Goal: Task Accomplishment & Management: Complete application form

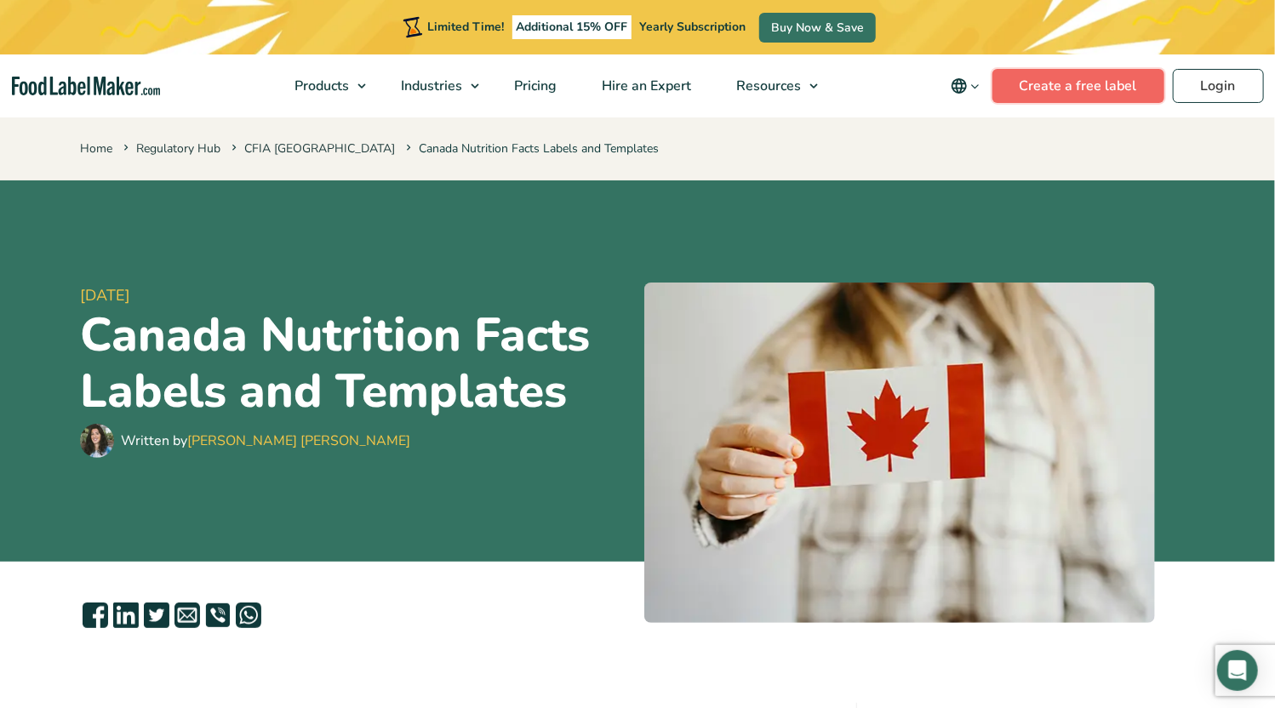
click at [1069, 86] on link "Create a free label" at bounding box center [1079, 86] width 172 height 34
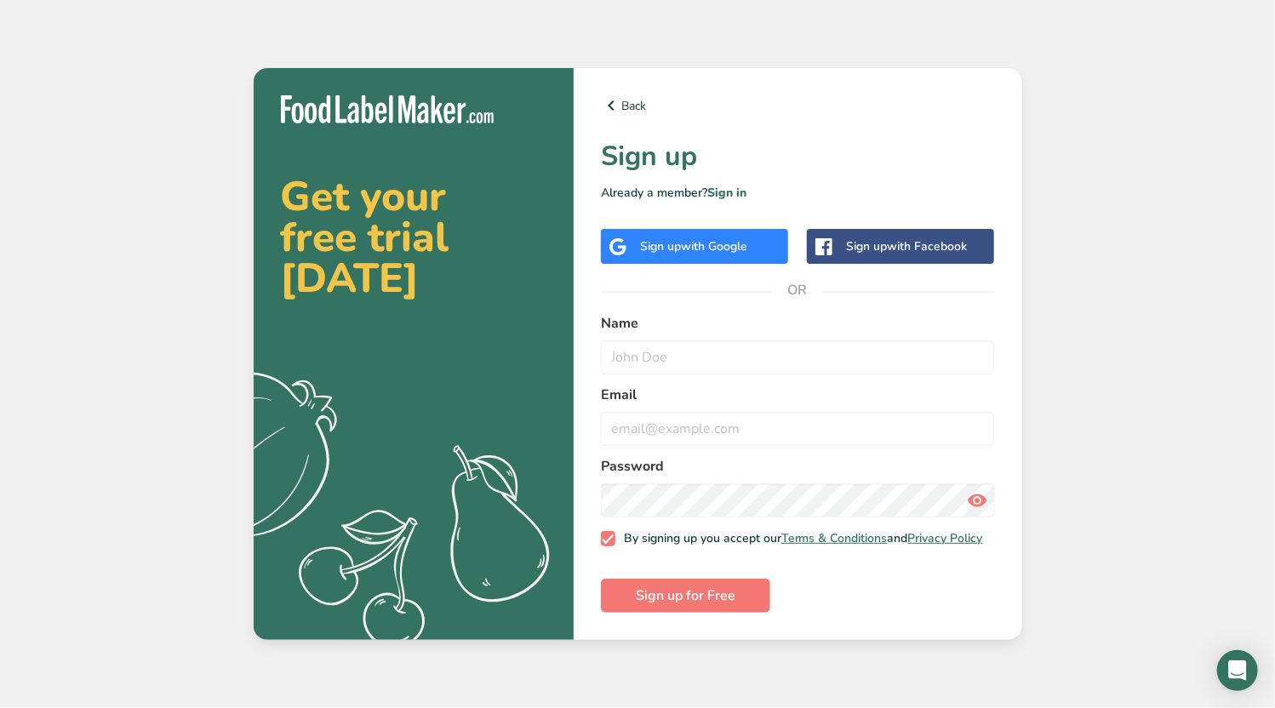
click at [700, 249] on span "with Google" at bounding box center [714, 246] width 66 height 16
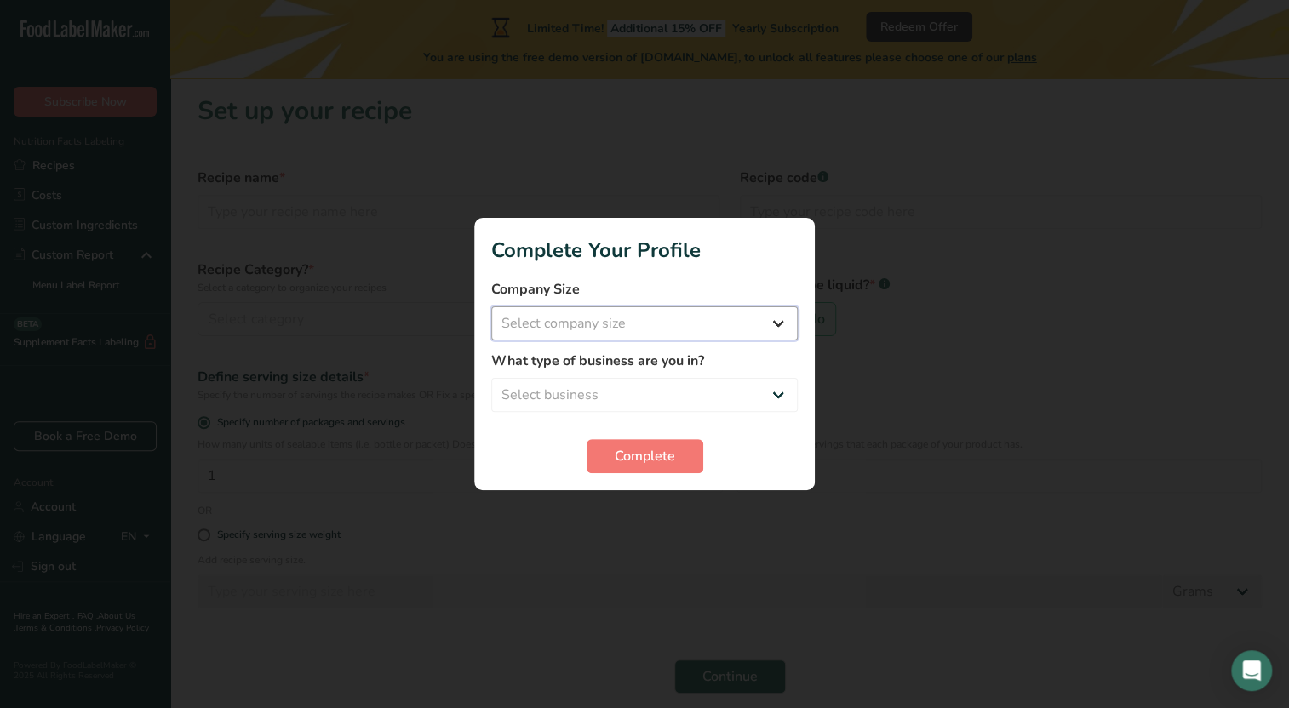
click at [621, 335] on select "Select company size Fewer than 10 Employees 10 to 50 Employees 51 to 500 Employ…" at bounding box center [644, 324] width 307 height 34
select select "1"
click at [491, 307] on select "Select company size Fewer than 10 Employees 10 to 50 Employees 51 to 500 Employ…" at bounding box center [644, 324] width 307 height 34
click at [648, 397] on select "Select business Packaged Food Manufacturer Restaurant & Cafe Bakery Meal Plans …" at bounding box center [644, 395] width 307 height 34
select select "1"
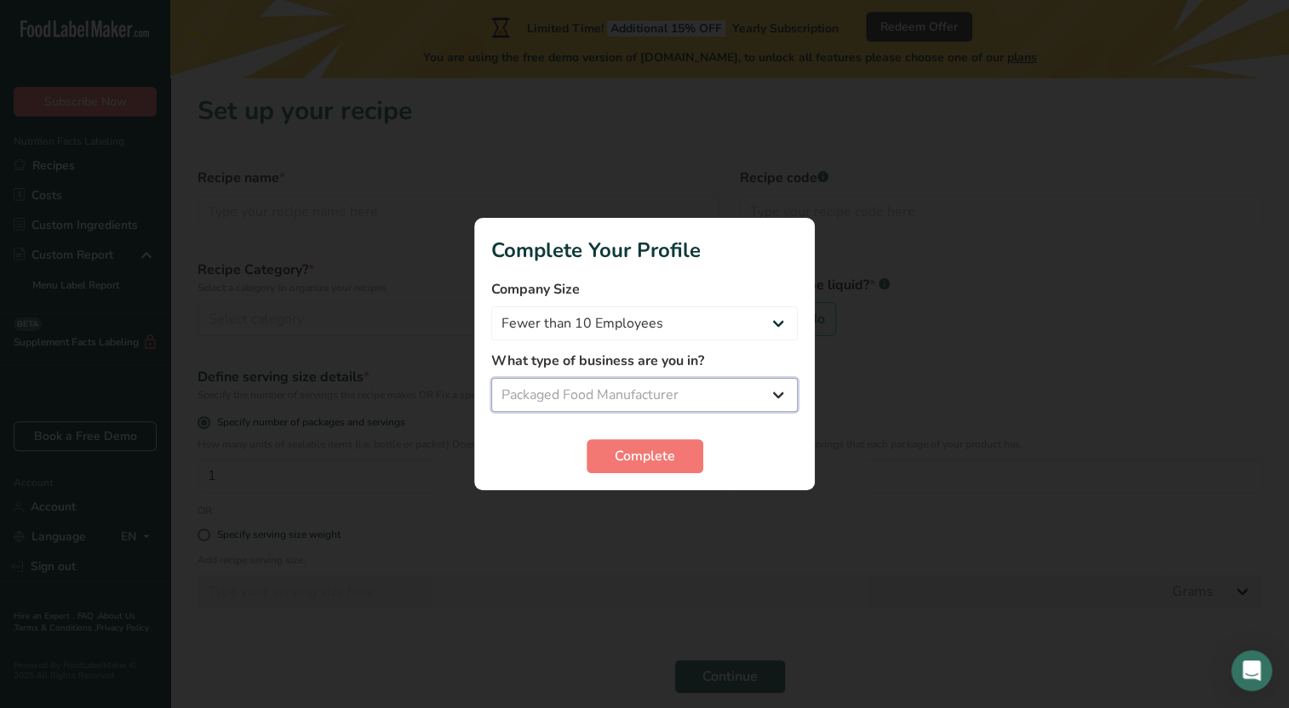
click at [491, 378] on select "Select business Packaged Food Manufacturer Restaurant & Cafe Bakery Meal Plans …" at bounding box center [644, 395] width 307 height 34
click at [647, 462] on span "Complete" at bounding box center [645, 456] width 60 height 20
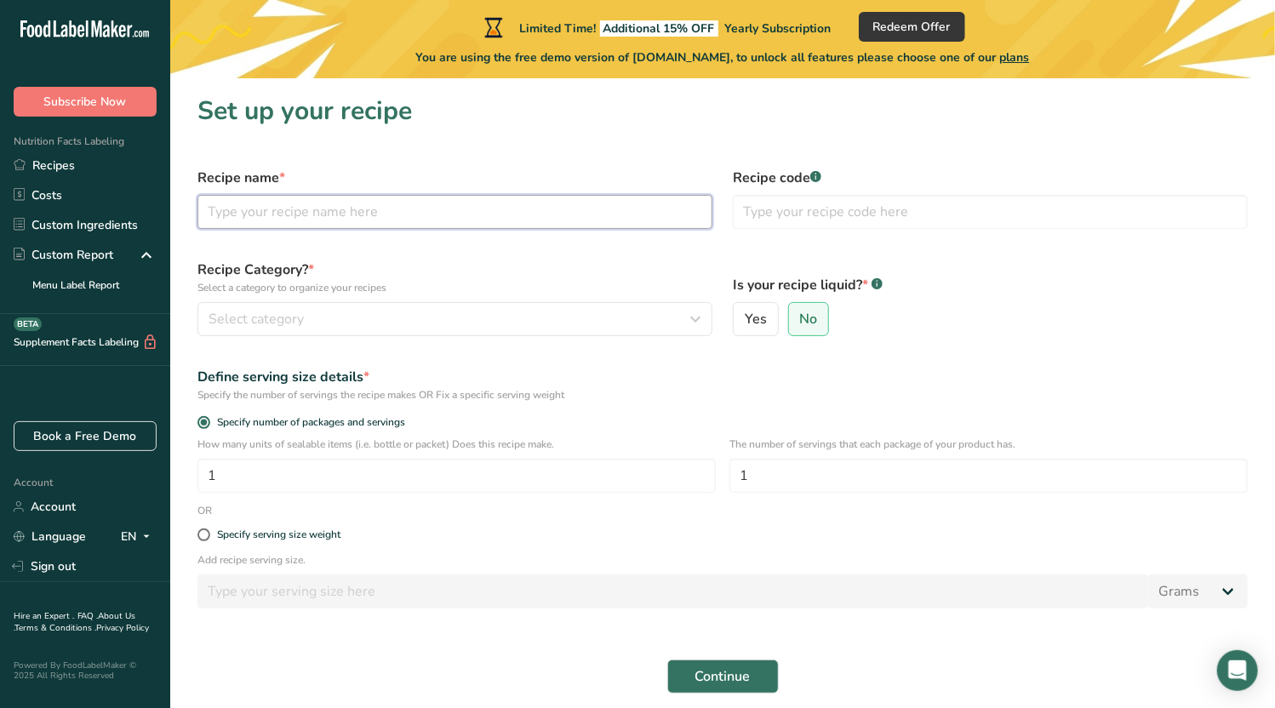
click at [443, 220] on input "text" at bounding box center [455, 212] width 515 height 34
click at [204, 212] on input "Papaya Leaf Powder" at bounding box center [455, 212] width 515 height 34
click at [393, 214] on input "Organic Papaya Leaf Powder" at bounding box center [455, 212] width 515 height 34
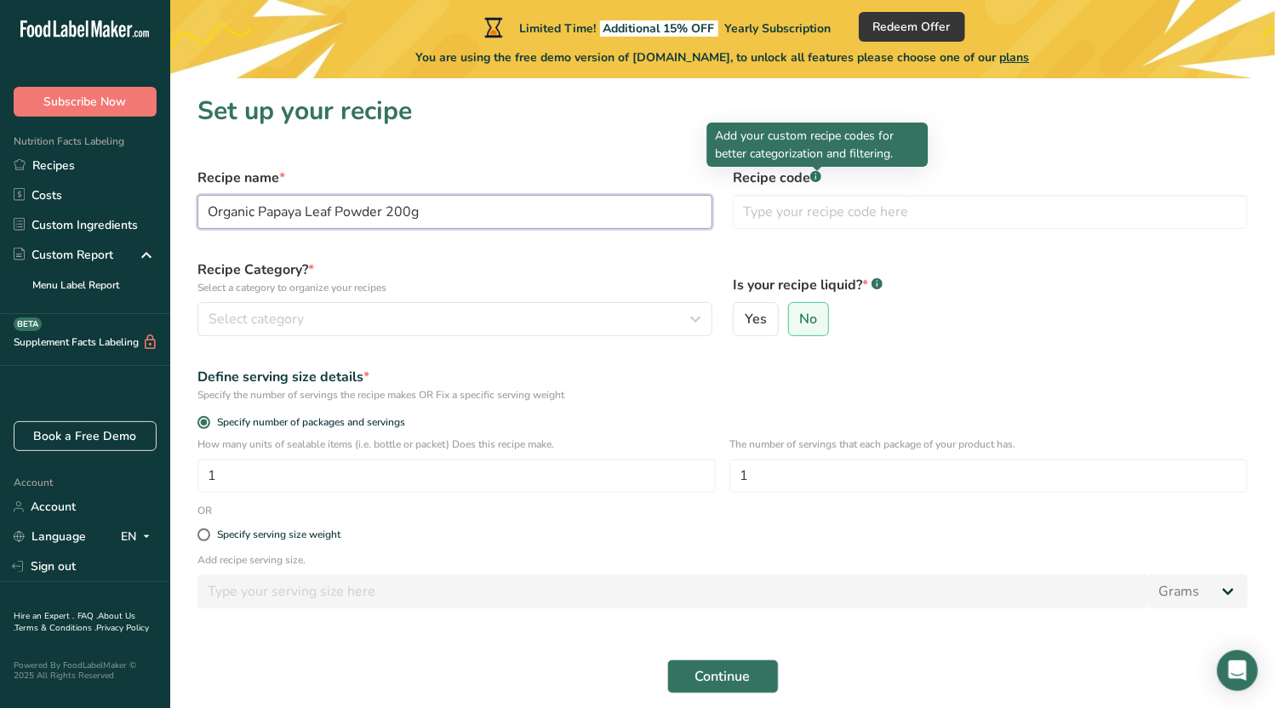
type input "Organic Papaya Leaf Powder 200g"
click at [816, 177] on rect at bounding box center [816, 176] width 11 height 11
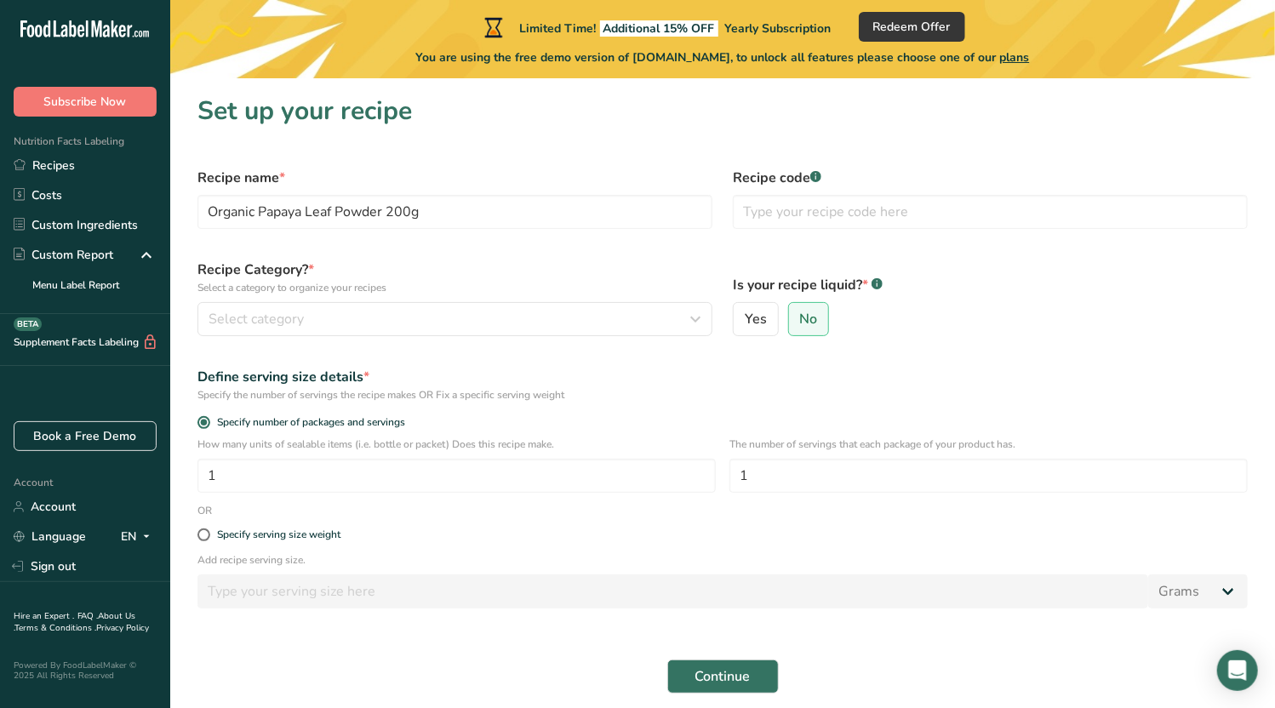
click at [816, 177] on rect at bounding box center [816, 176] width 11 height 11
click at [860, 212] on input "text" at bounding box center [990, 212] width 515 height 34
type input "Herbs"
click at [560, 272] on label "Recipe Category? * Select a category to organize your recipes" at bounding box center [455, 278] width 515 height 36
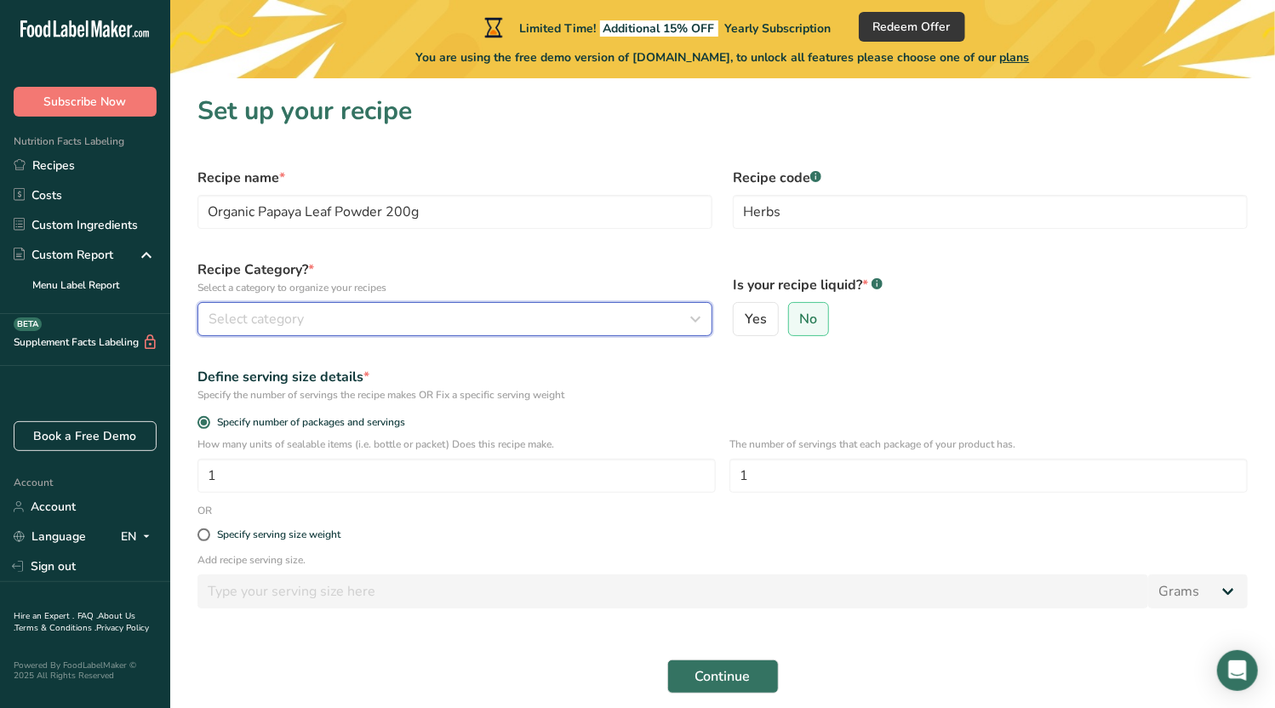
click at [579, 314] on div "Select category" at bounding box center [450, 319] width 483 height 20
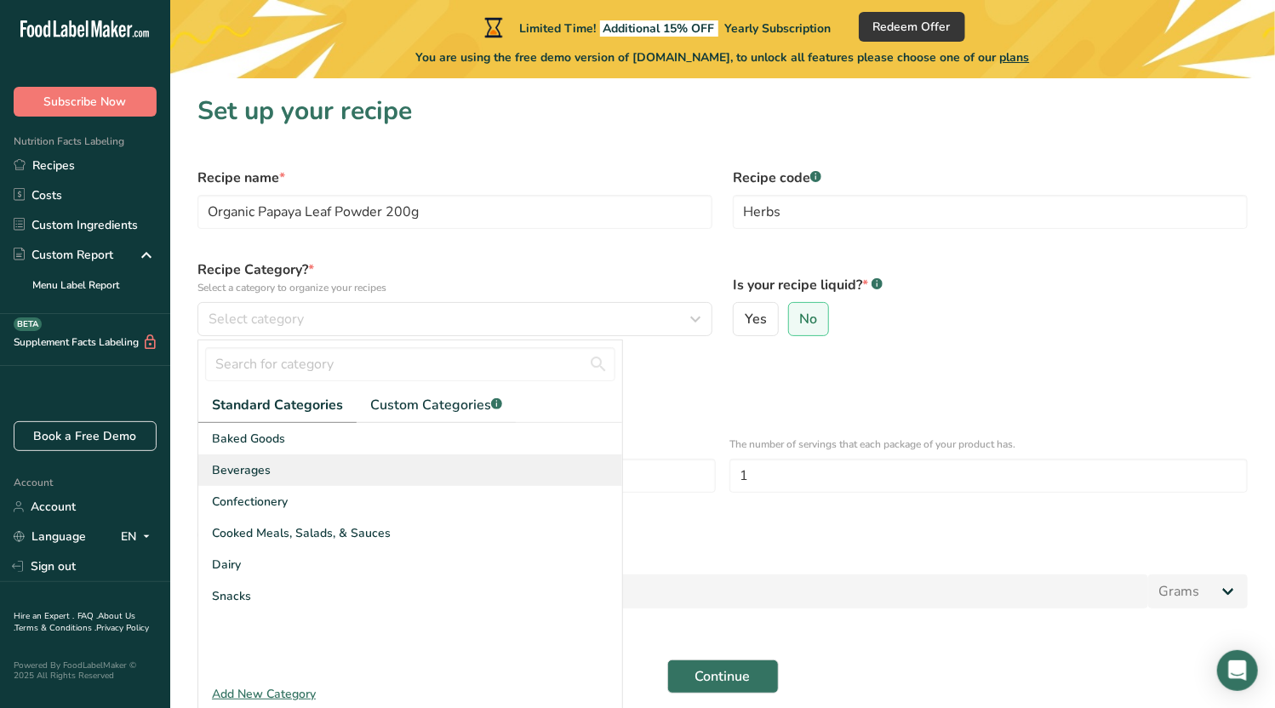
click at [344, 467] on div "Beverages" at bounding box center [410, 471] width 424 height 32
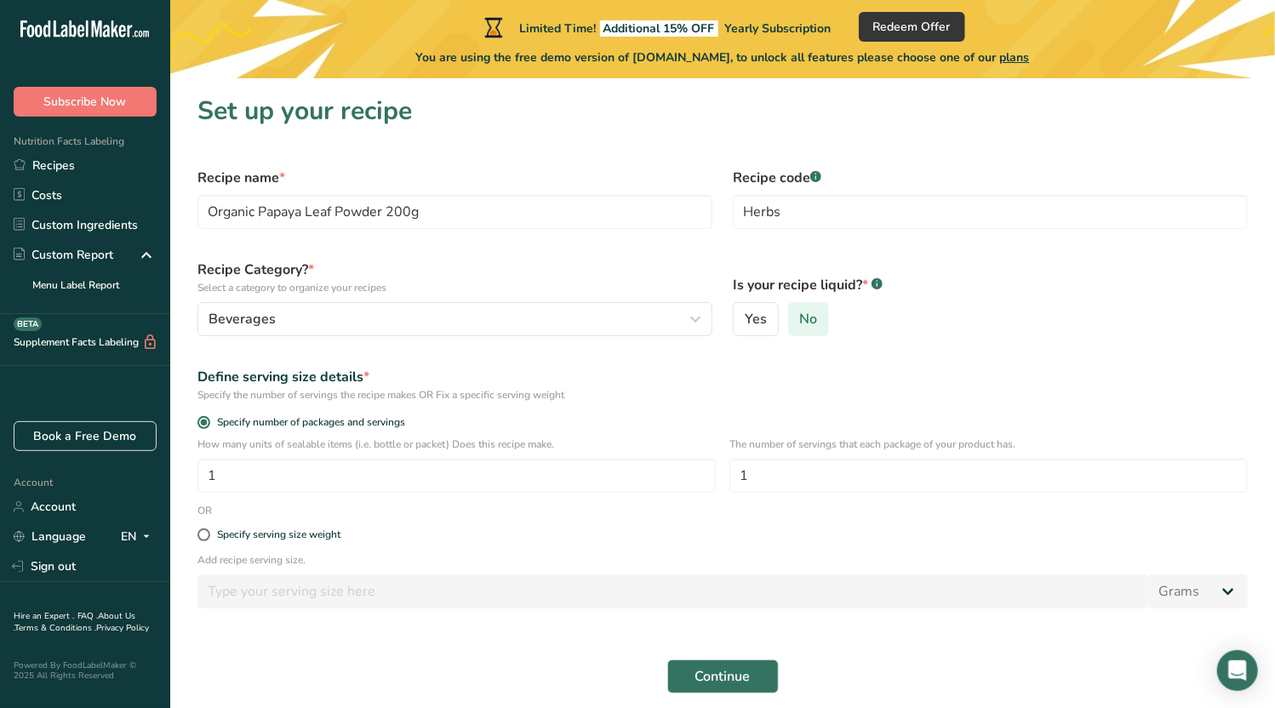
click at [810, 324] on span "No" at bounding box center [808, 319] width 18 height 17
click at [800, 324] on input "No" at bounding box center [794, 319] width 11 height 11
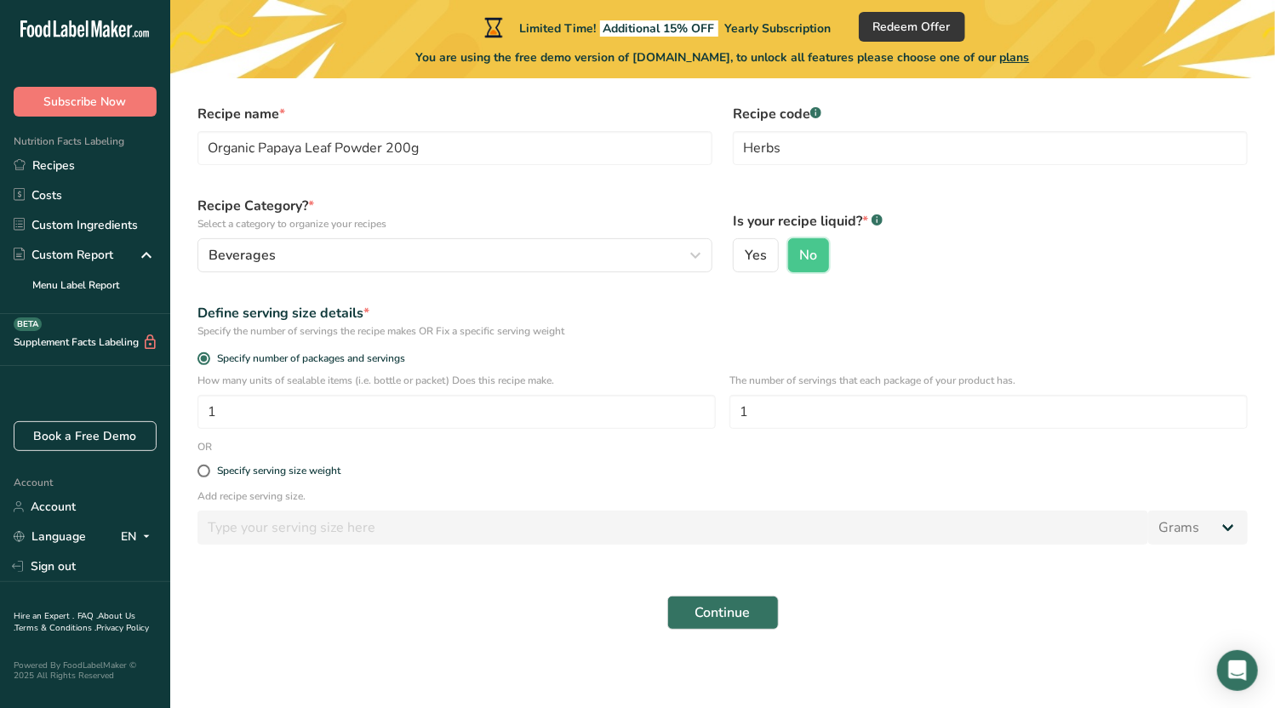
scroll to position [67, 0]
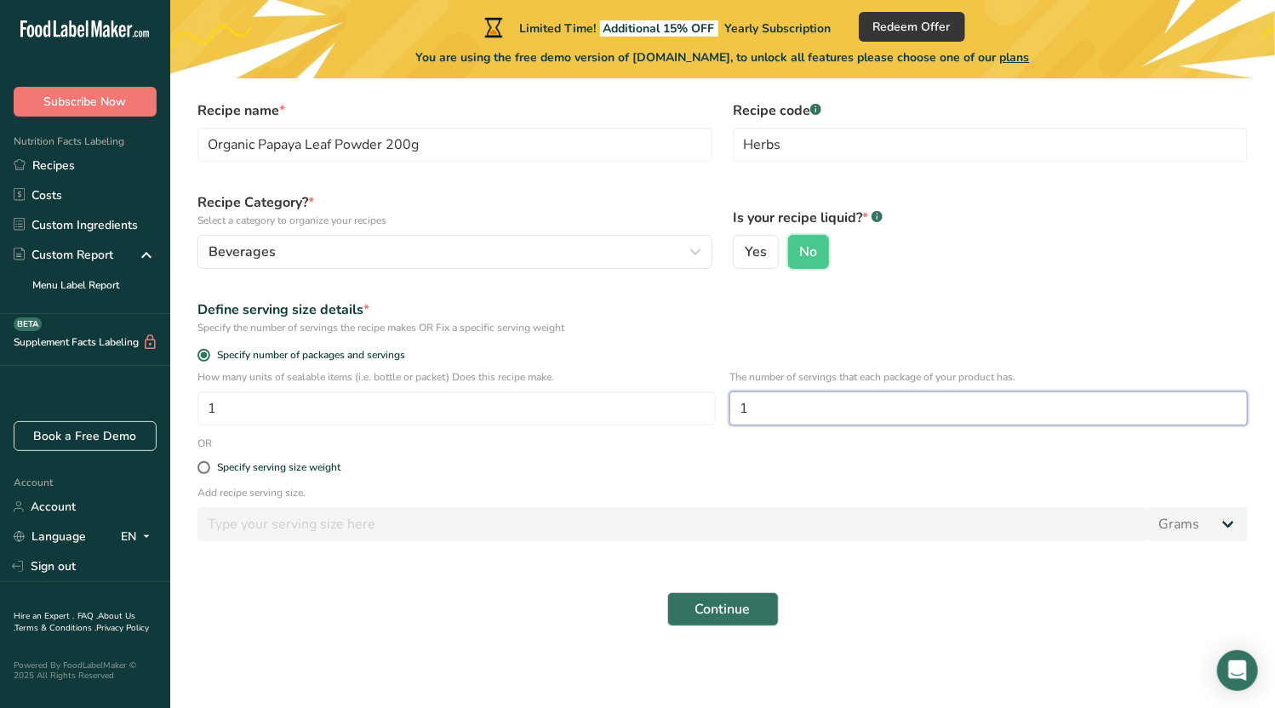
click at [834, 415] on input "1" at bounding box center [989, 409] width 519 height 34
type input "130"
click at [572, 471] on label "Specify serving size weight" at bounding box center [723, 467] width 1051 height 13
click at [209, 471] on input "Specify serving size weight" at bounding box center [203, 467] width 11 height 11
radio input "true"
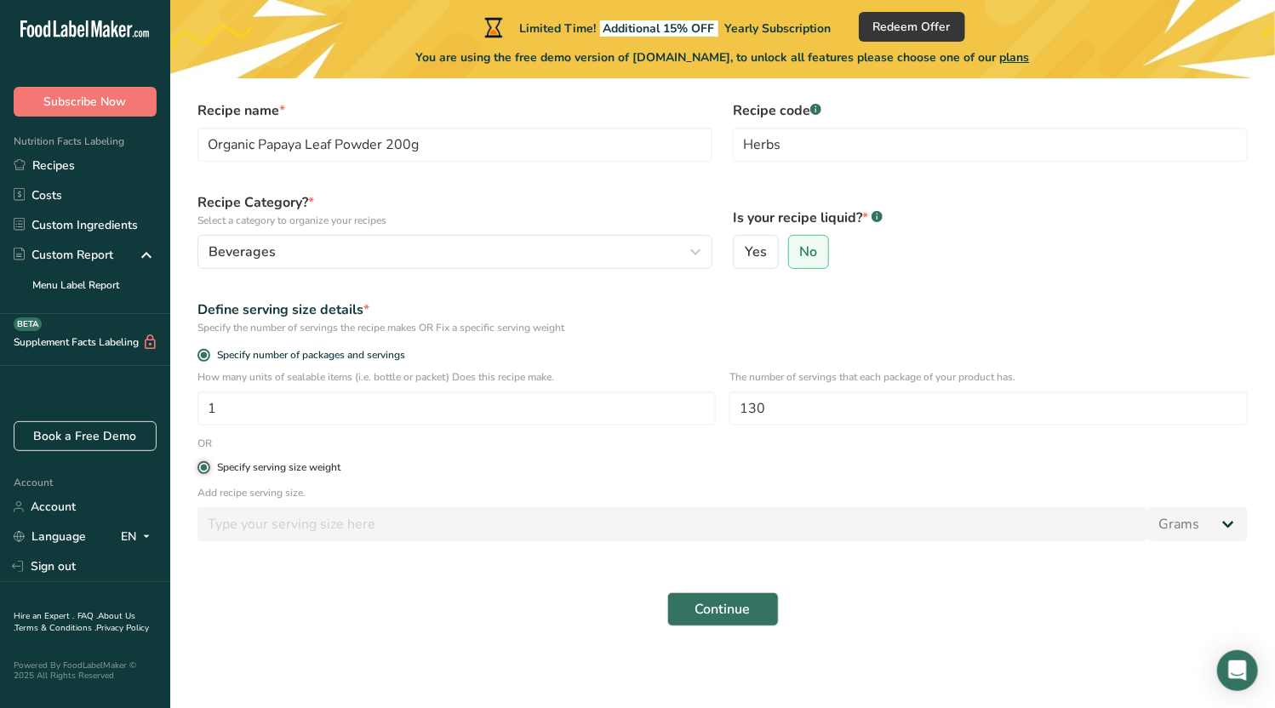
radio input "false"
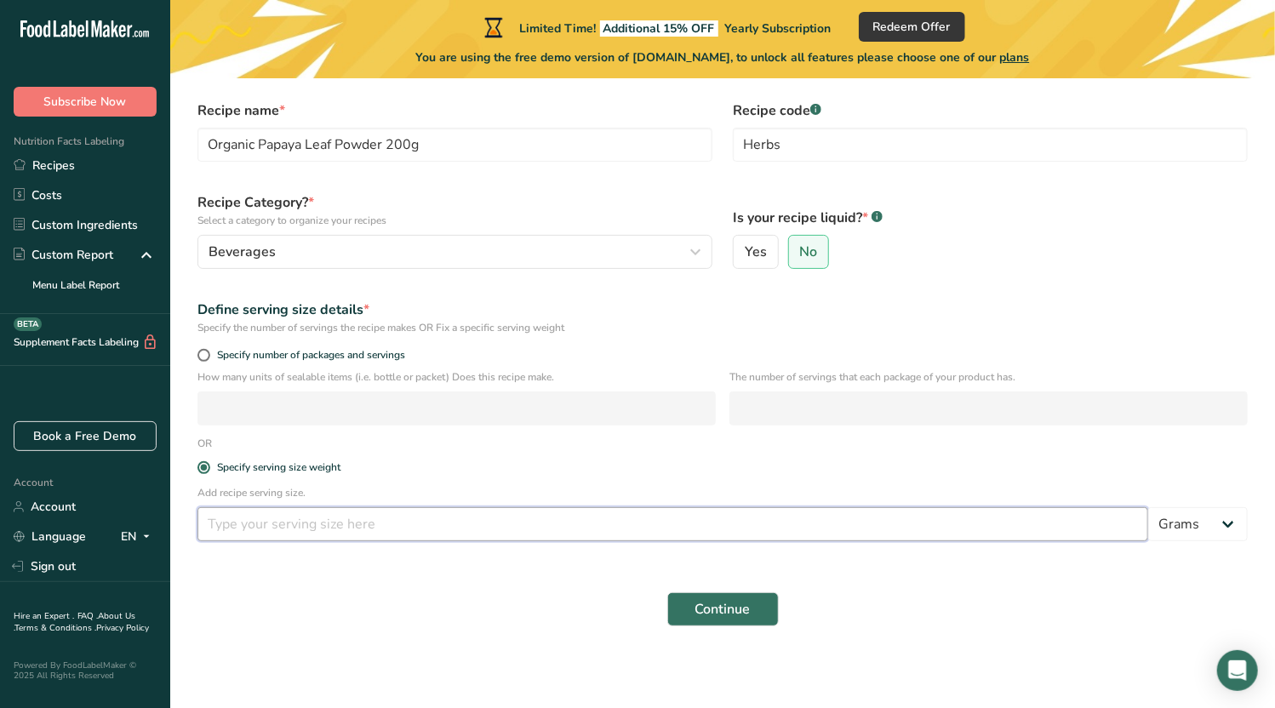
click at [404, 536] on input "number" at bounding box center [673, 524] width 951 height 34
click at [209, 355] on span at bounding box center [204, 355] width 13 height 13
click at [209, 355] on input "Specify number of packages and servings" at bounding box center [203, 355] width 11 height 11
radio input "true"
radio input "false"
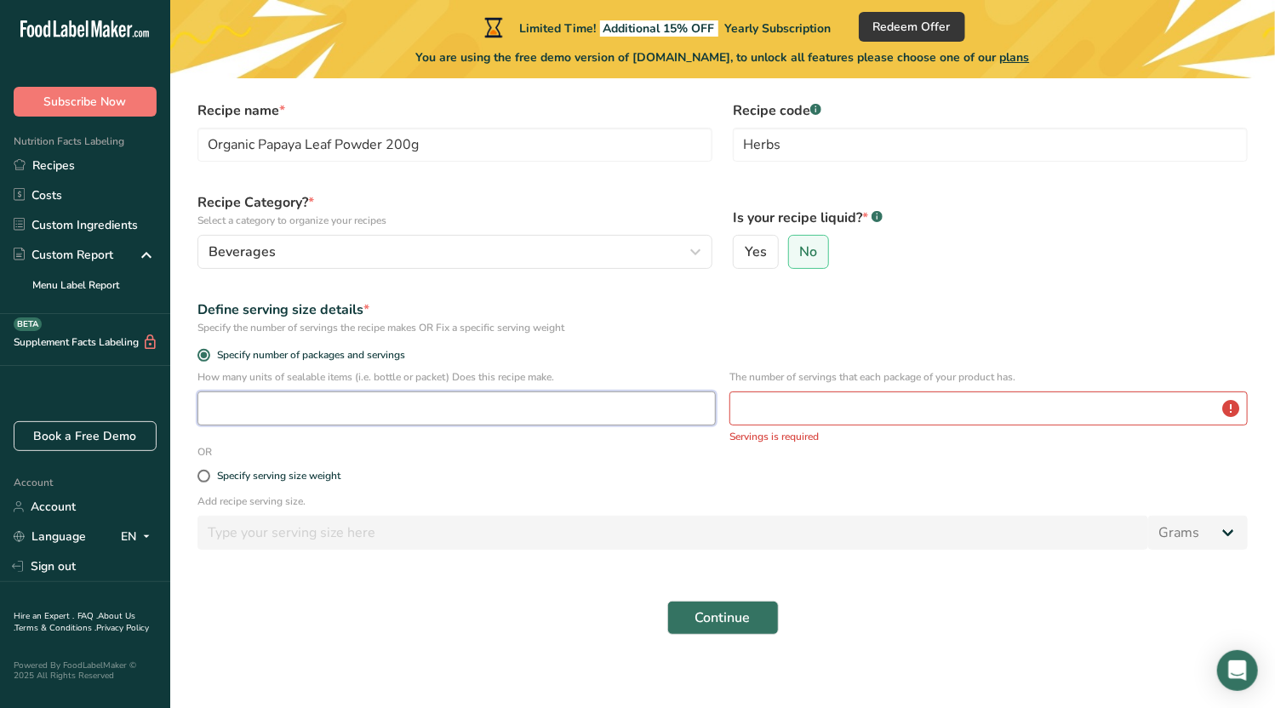
click at [331, 415] on input "number" at bounding box center [457, 409] width 519 height 34
type input "1"
click at [766, 412] on input "number" at bounding box center [989, 409] width 519 height 34
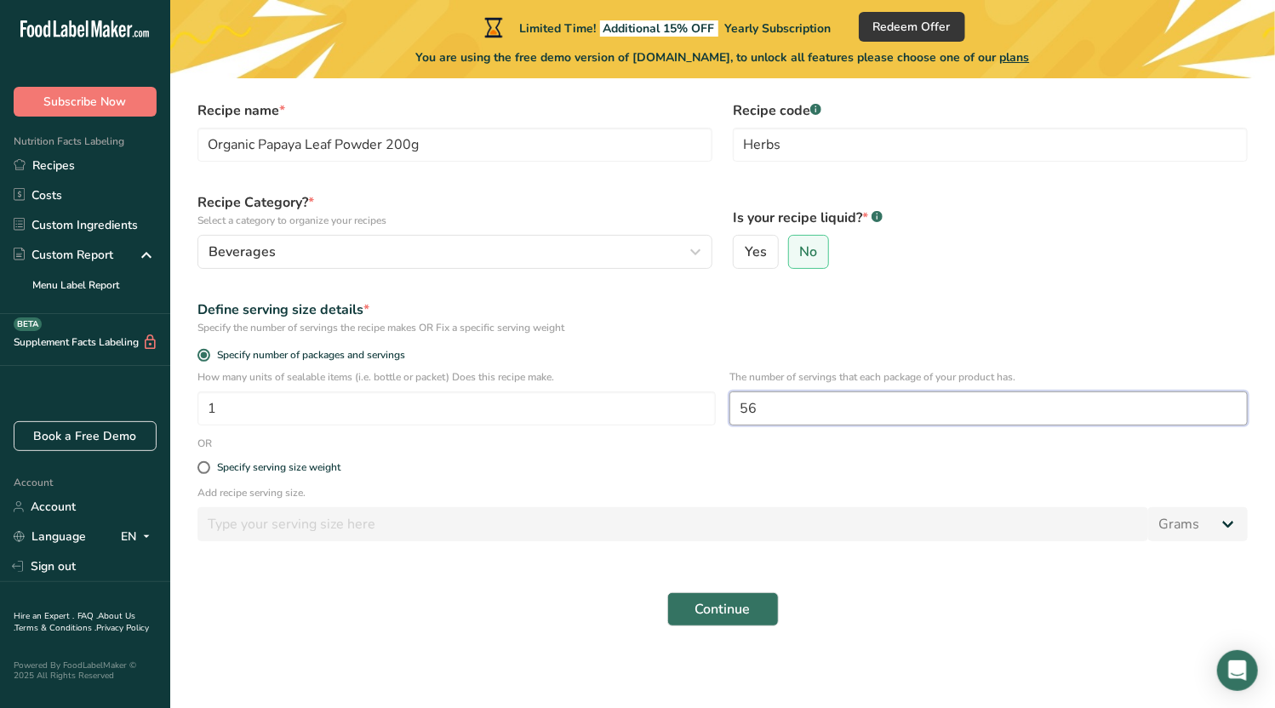
type input "5"
type input "65"
click at [707, 613] on span "Continue" at bounding box center [723, 609] width 55 height 20
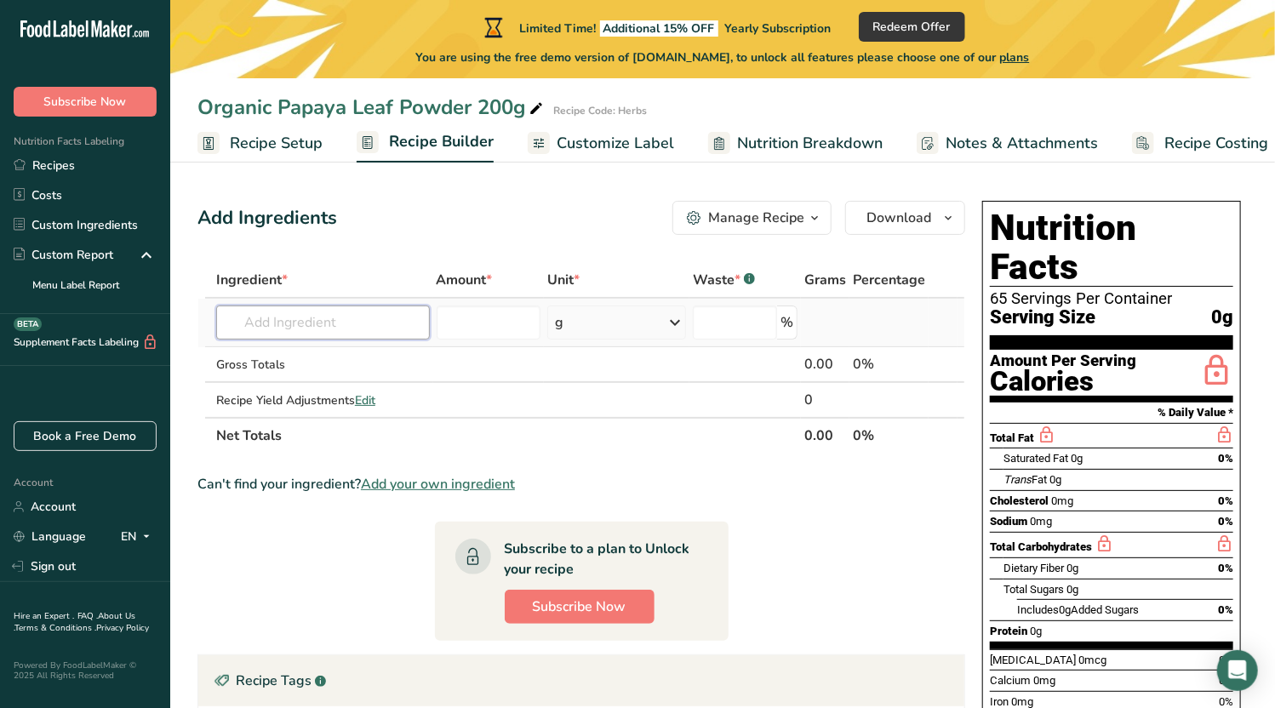
click at [369, 327] on input "text" at bounding box center [323, 323] width 214 height 34
type input "Papaya Leaf"
click at [344, 384] on div "Add your own ingredient" at bounding box center [323, 385] width 186 height 18
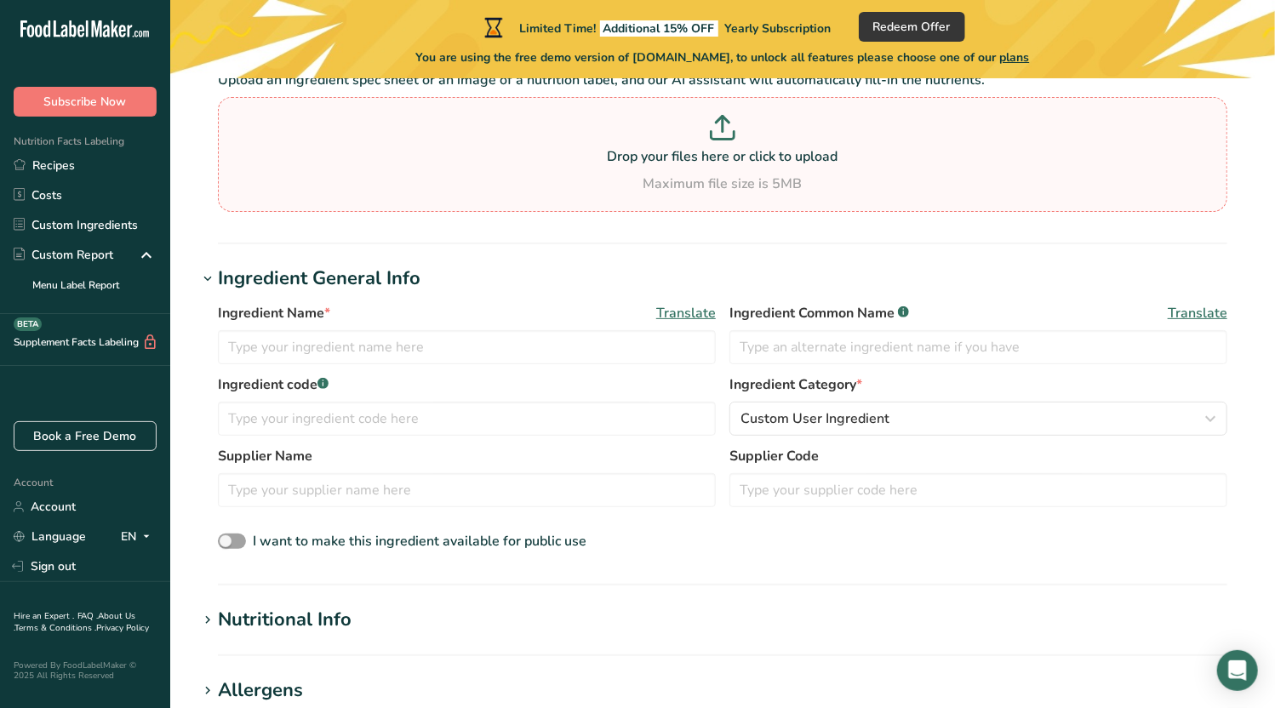
scroll to position [170, 0]
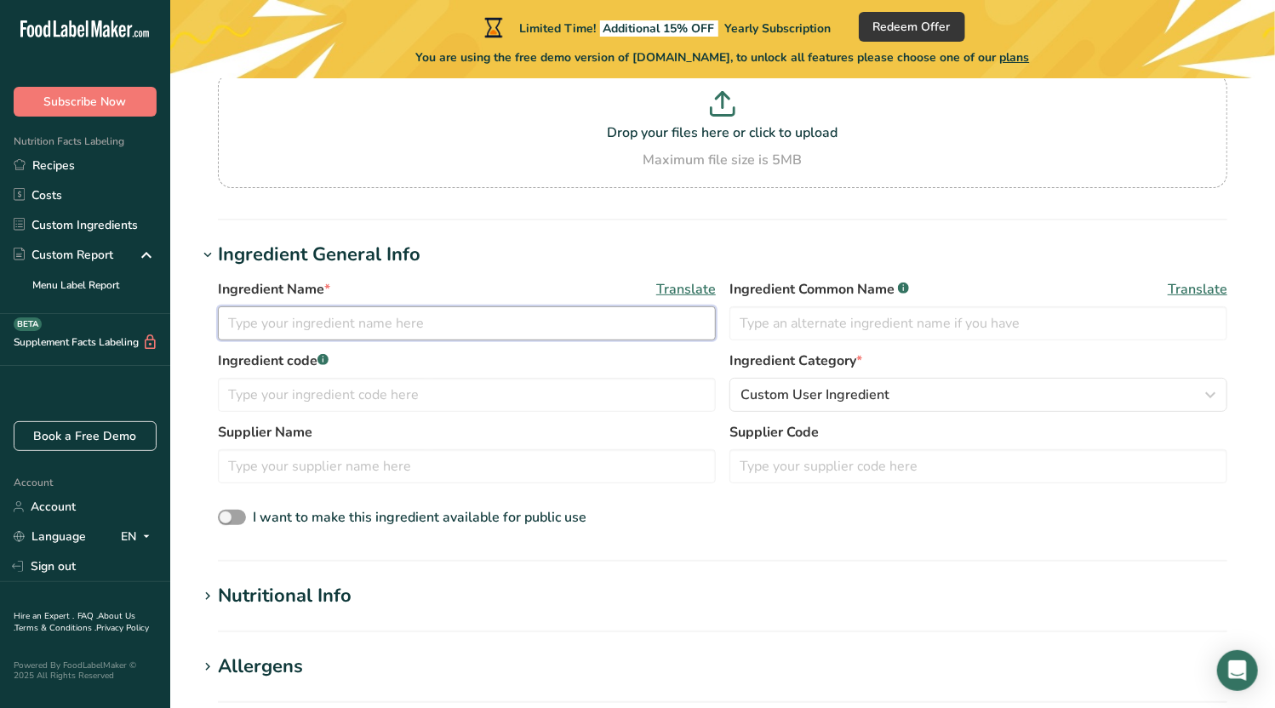
click at [436, 324] on input "text" at bounding box center [467, 324] width 498 height 34
click at [317, 330] on input "Papaya Leafs" at bounding box center [467, 324] width 498 height 34
type input "Papaya Leaf"
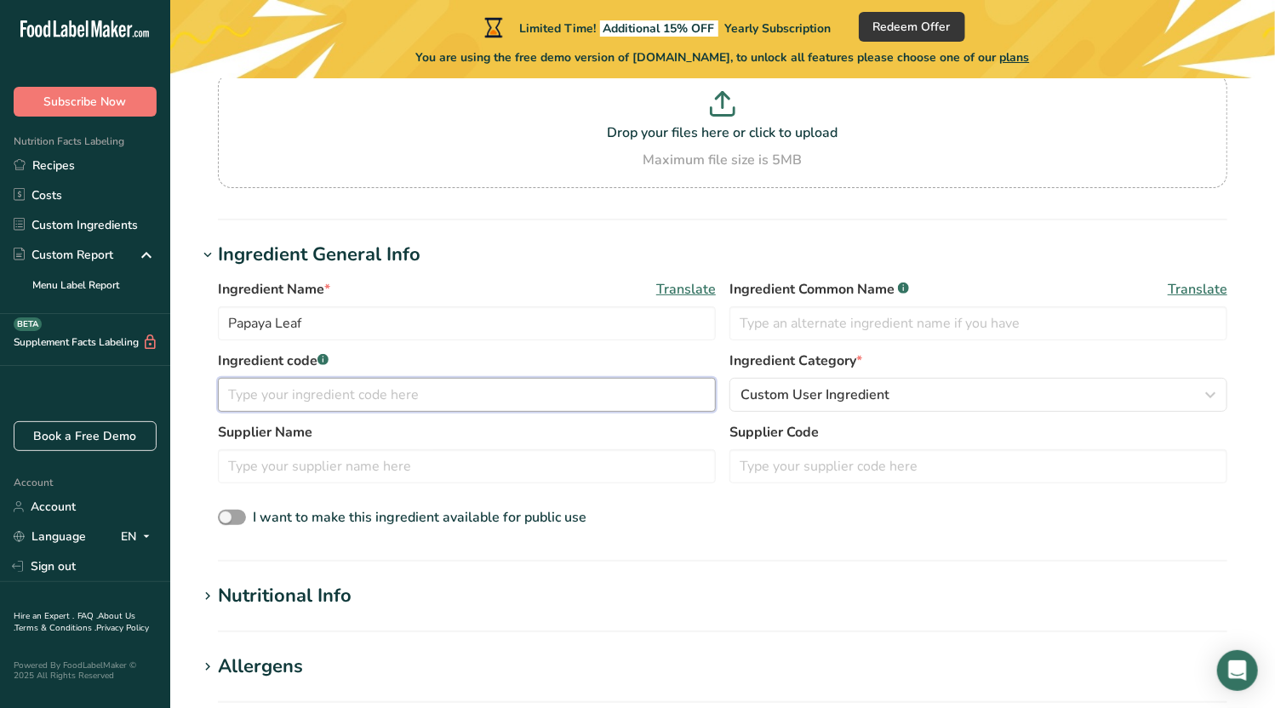
click at [326, 410] on input "text" at bounding box center [467, 395] width 498 height 34
click at [854, 320] on input "text" at bounding box center [979, 324] width 498 height 34
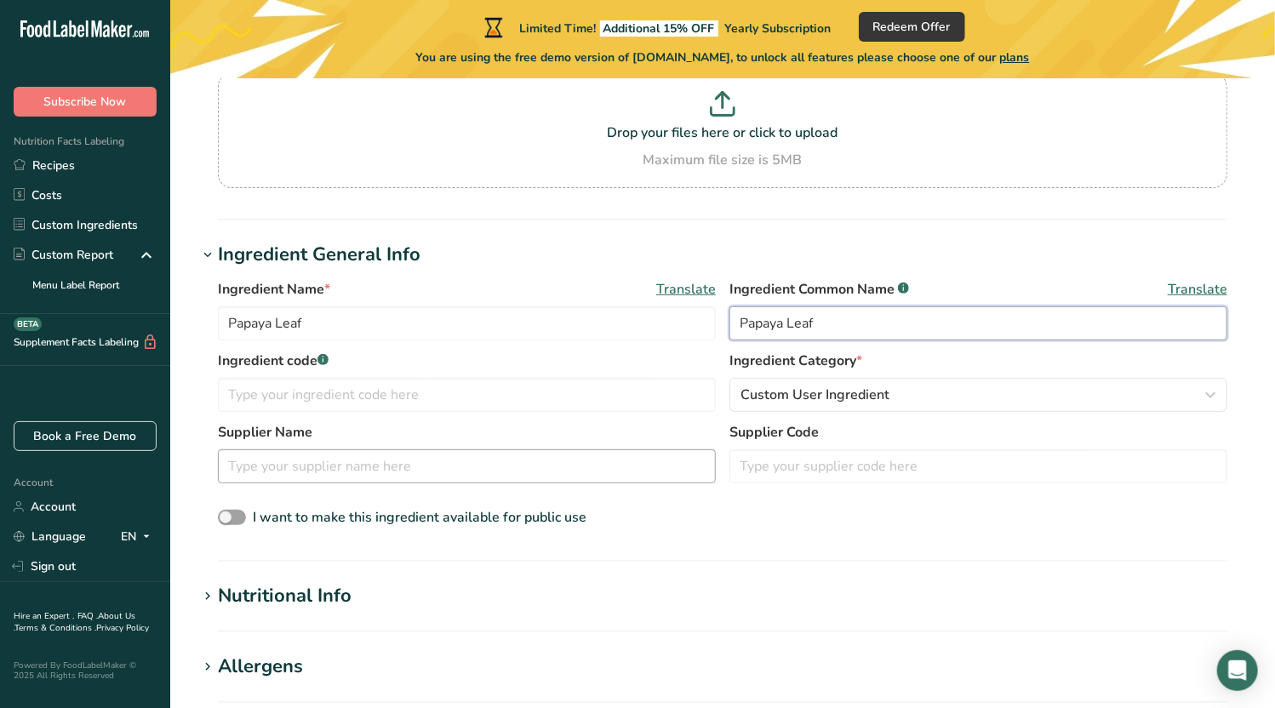
type input "Papaya Leaf"
click at [470, 471] on input "text" at bounding box center [467, 467] width 498 height 34
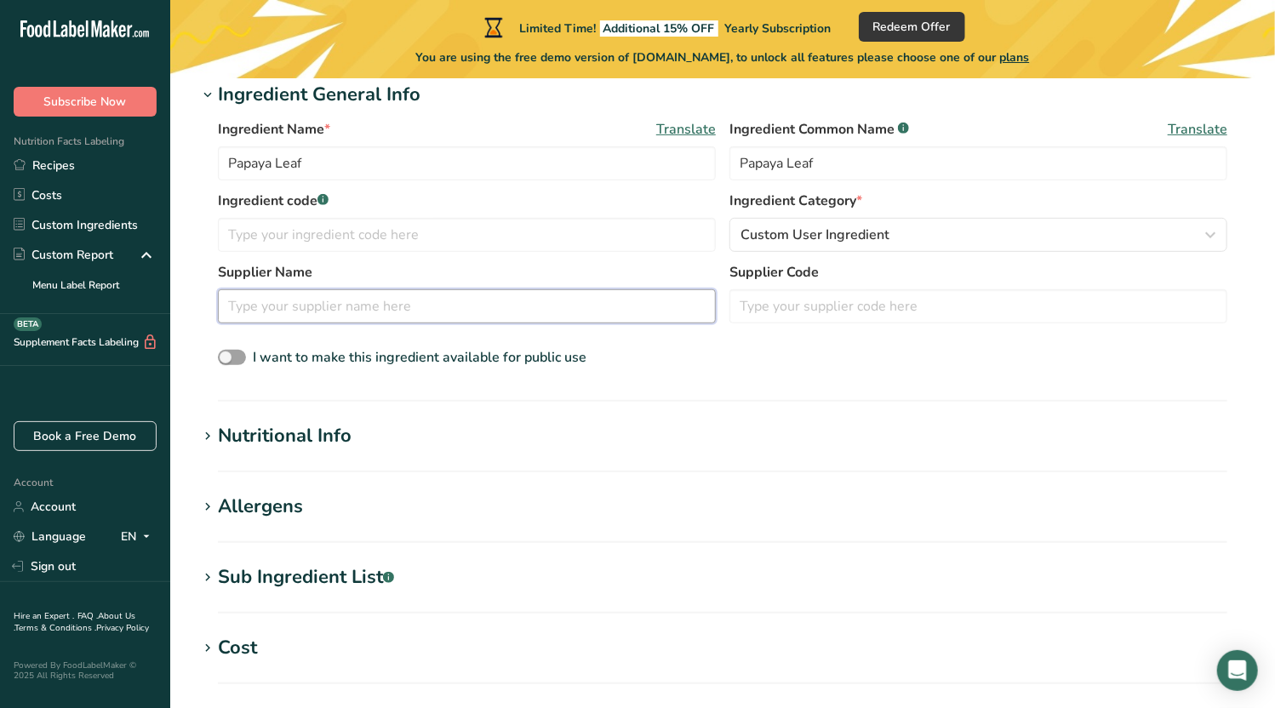
scroll to position [341, 0]
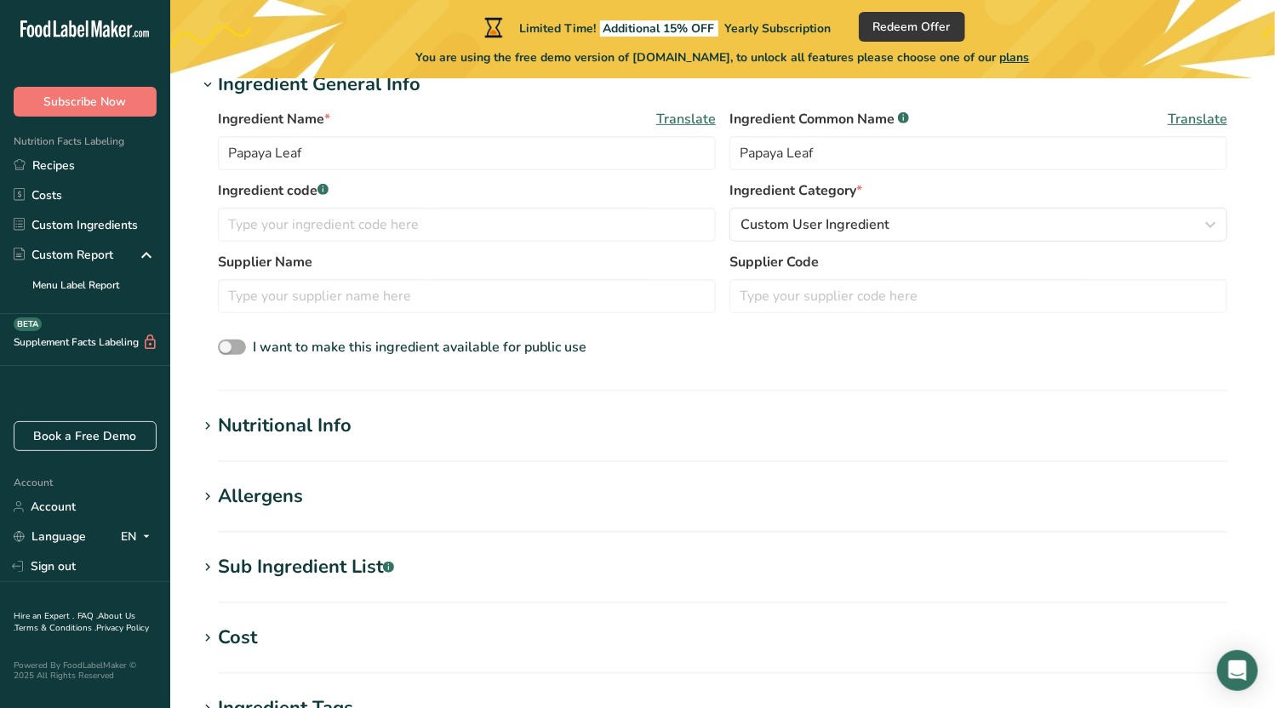
click at [238, 347] on span at bounding box center [232, 348] width 28 height 16
click at [229, 347] on input "I want to make this ingredient available for public use" at bounding box center [223, 347] width 11 height 11
checkbox input "true"
click at [209, 425] on icon at bounding box center [207, 427] width 15 height 24
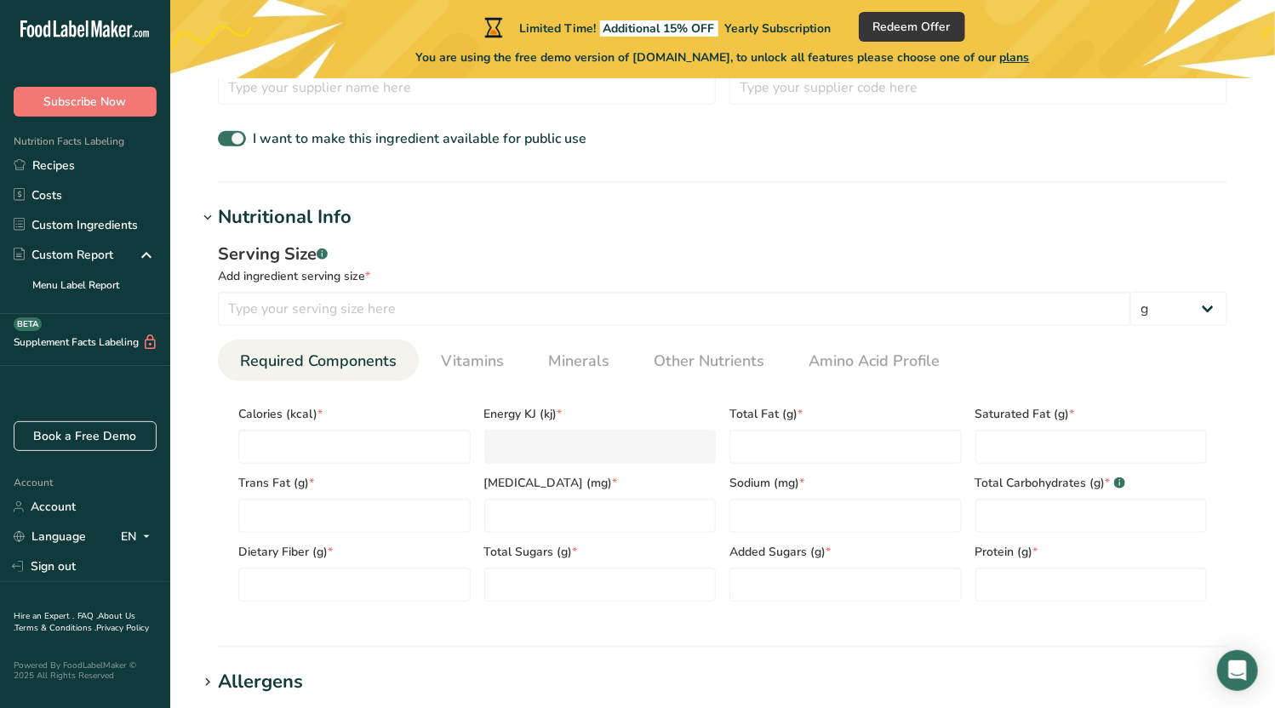
scroll to position [596, 0]
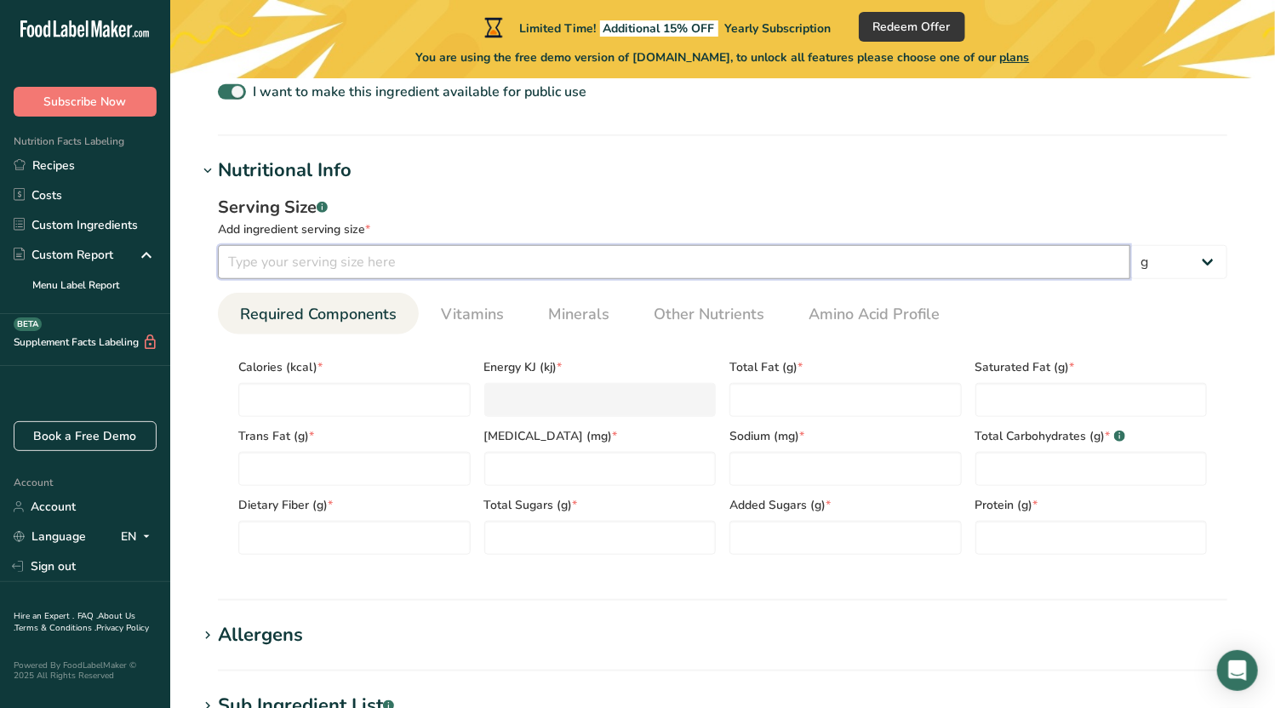
click at [519, 262] on input "number" at bounding box center [674, 262] width 913 height 34
type input "100"
click at [385, 404] on input "number" at bounding box center [354, 400] width 232 height 34
type input "3"
type KJ "12.6"
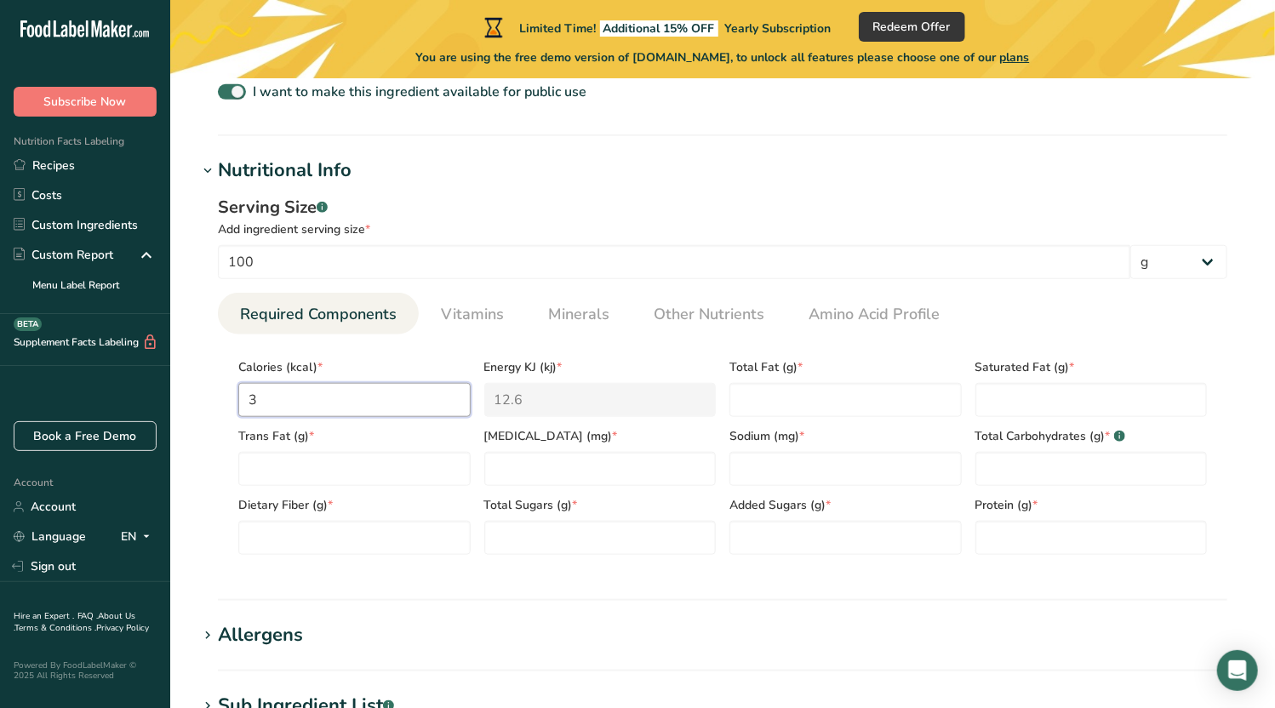
type input "35"
type KJ "146.4"
type input "350"
type KJ "1464.4"
type input "350"
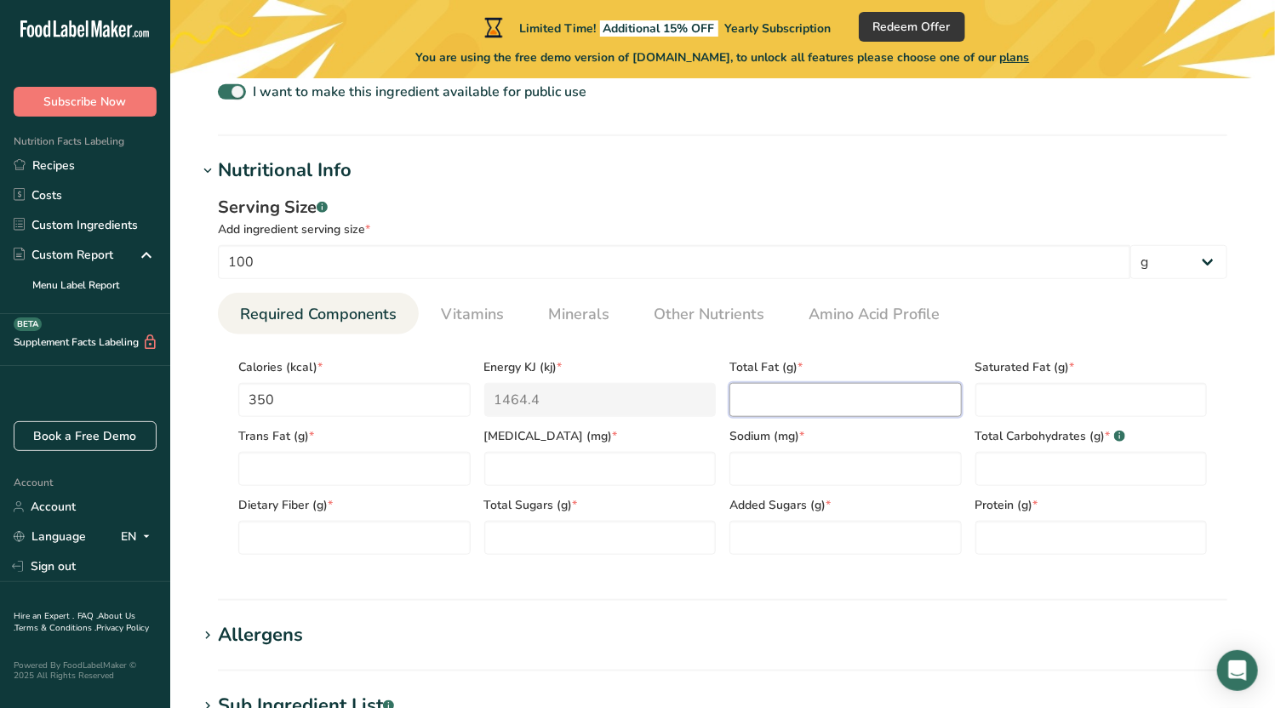
click at [801, 400] on Fat "number" at bounding box center [846, 400] width 232 height 34
type Fat "3"
click at [1000, 398] on Fat "number" at bounding box center [1092, 400] width 232 height 34
type Fat "1"
click at [361, 478] on Fat "number" at bounding box center [354, 469] width 232 height 34
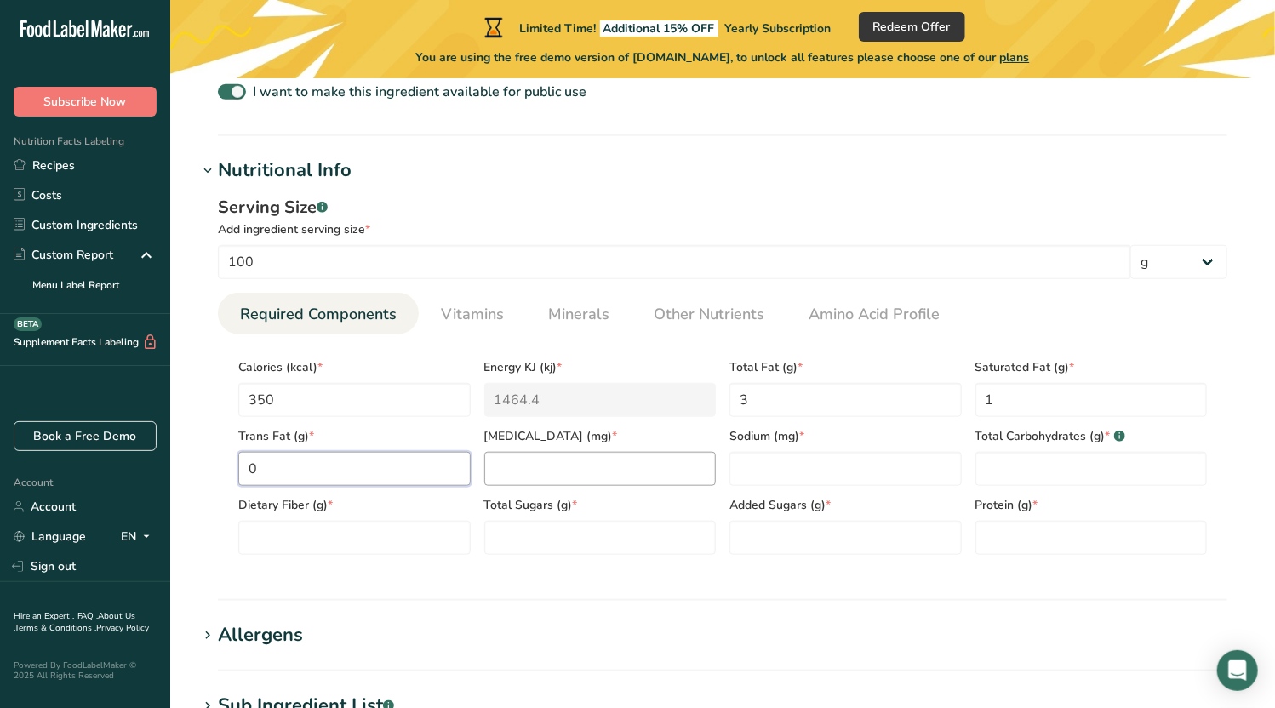
type Fat "0"
click at [547, 474] on input "number" at bounding box center [600, 469] width 232 height 34
type input "0"
click at [762, 467] on input "number" at bounding box center [846, 469] width 232 height 34
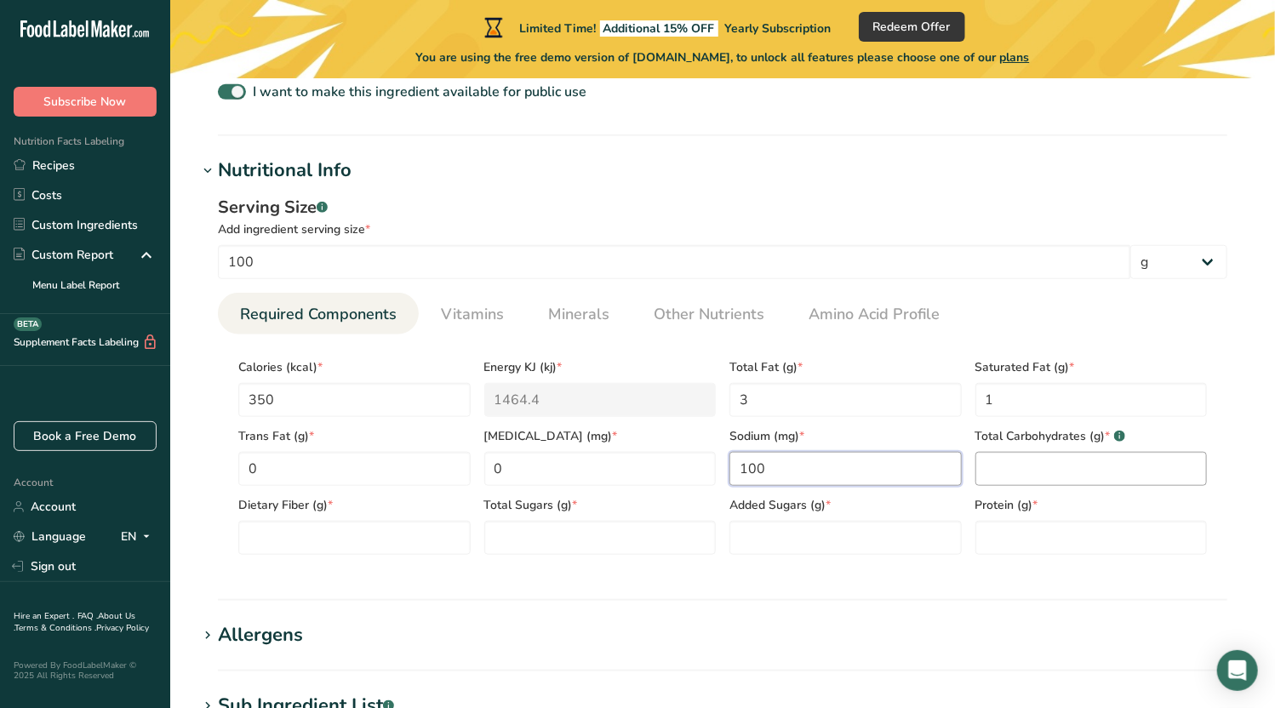
type input "100"
click at [1023, 473] on Carbohydrates "number" at bounding box center [1092, 469] width 232 height 34
type Carbohydrates "60"
click at [368, 534] on Fiber "number" at bounding box center [354, 538] width 232 height 34
type Fiber "20"
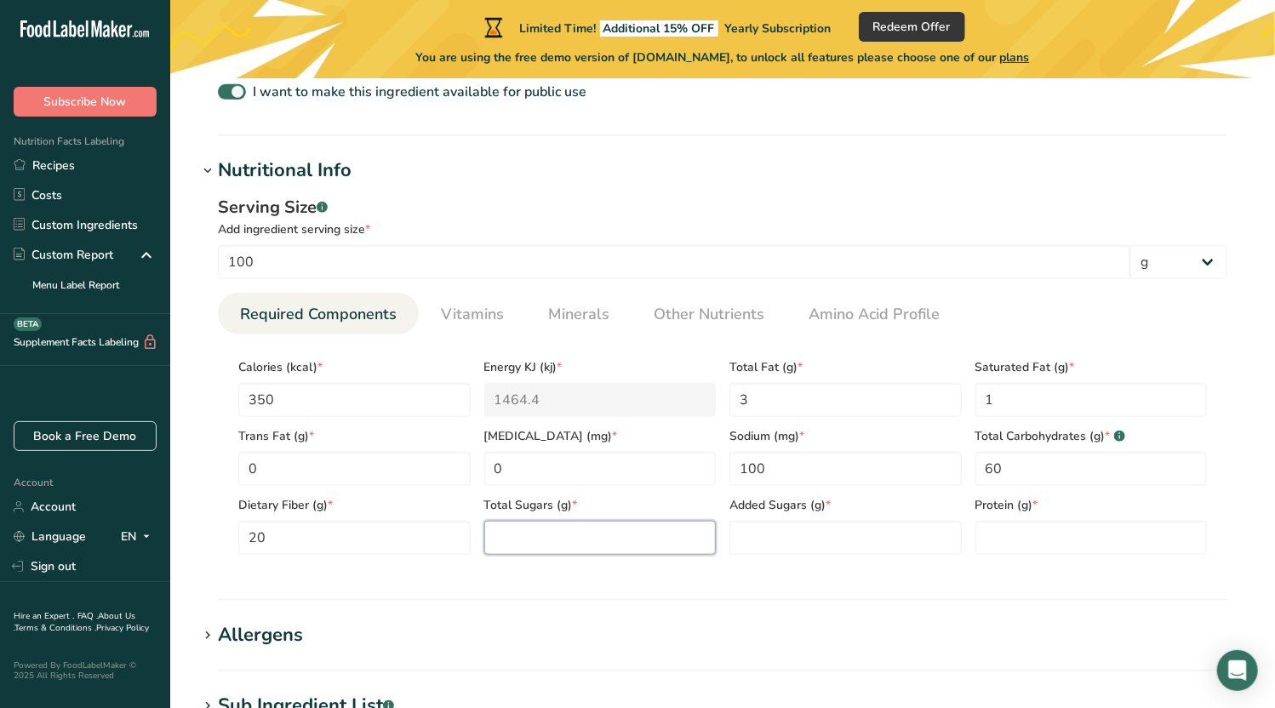
click at [518, 539] on Sugars "number" at bounding box center [600, 538] width 232 height 34
type Sugars "10"
click at [769, 541] on Sugars "number" at bounding box center [846, 538] width 232 height 34
type Sugars "0"
click at [1029, 535] on input "number" at bounding box center [1092, 538] width 232 height 34
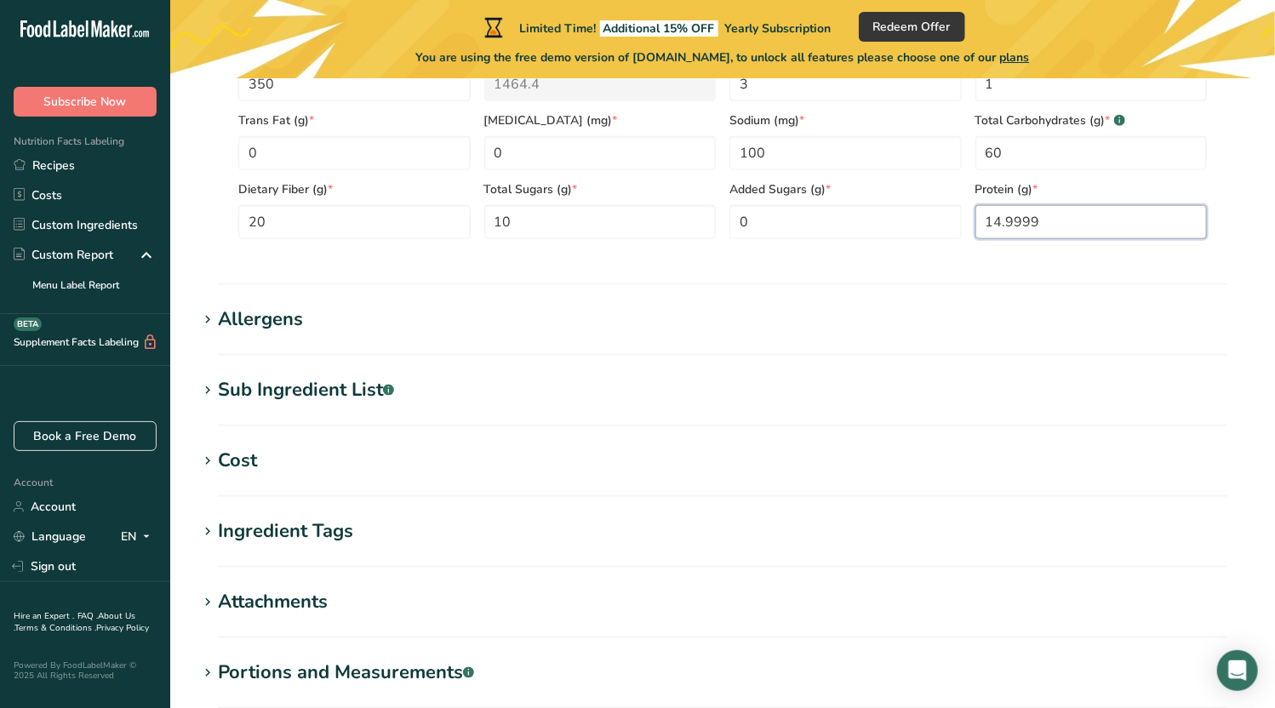
scroll to position [937, 0]
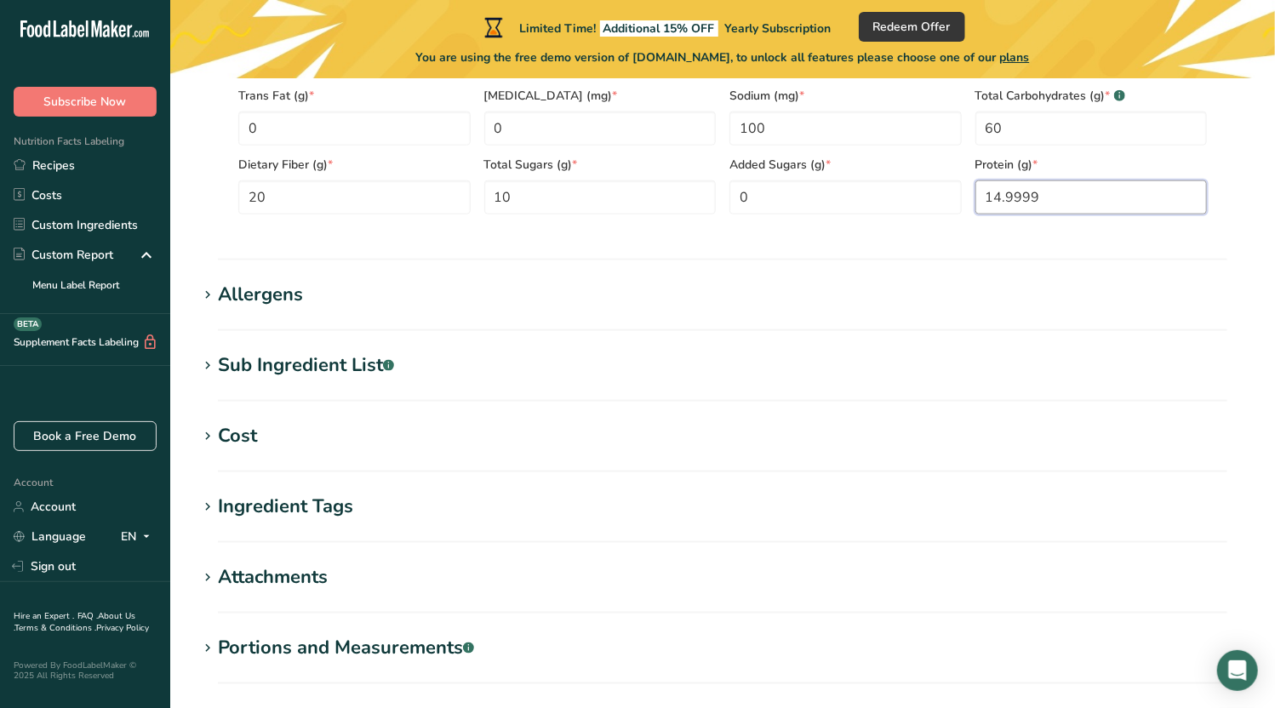
click at [1046, 203] on input "14.9999" at bounding box center [1092, 198] width 232 height 34
drag, startPoint x: 1048, startPoint y: 197, endPoint x: 950, endPoint y: 204, distance: 98.2
click at [950, 204] on div "Calories (kcal) * 350 Energy KJ (kj) * 1464.4 Total Fat (g) * 3 Saturated Fat (…" at bounding box center [723, 111] width 983 height 207
type input "15"
click at [835, 207] on Sugars "0" at bounding box center [846, 198] width 232 height 34
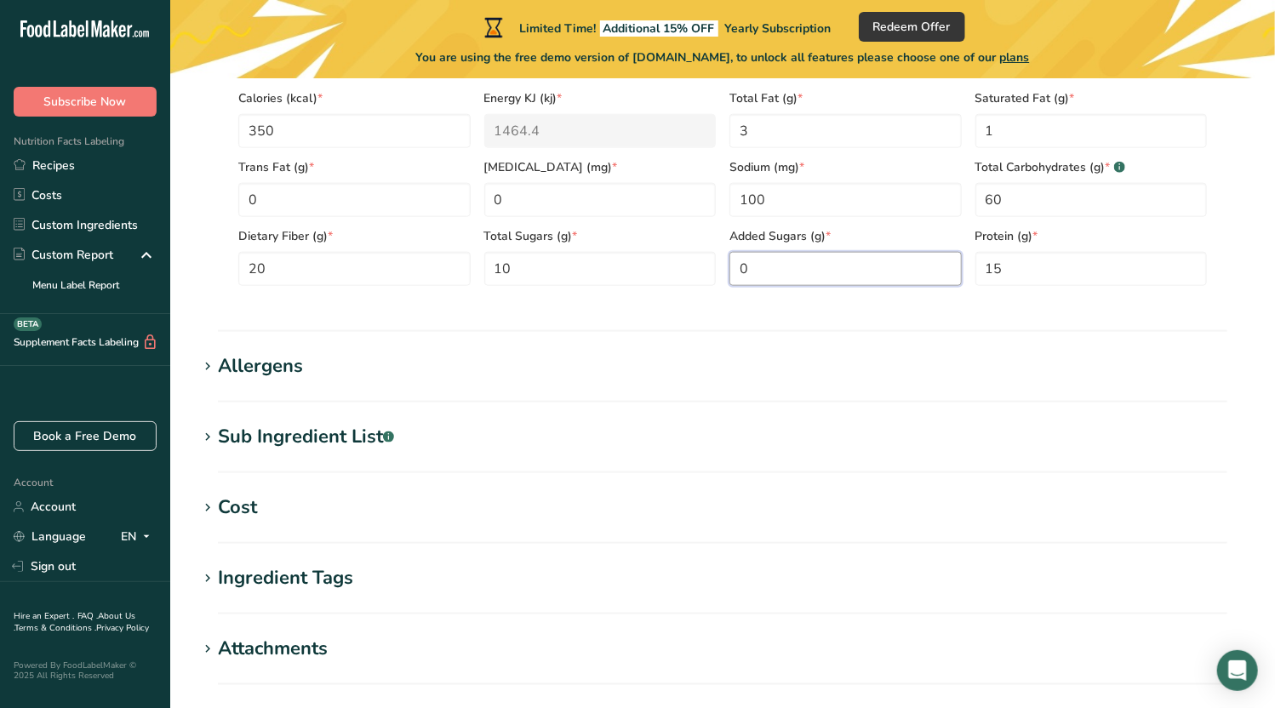
scroll to position [863, 0]
click at [203, 438] on icon at bounding box center [207, 439] width 15 height 24
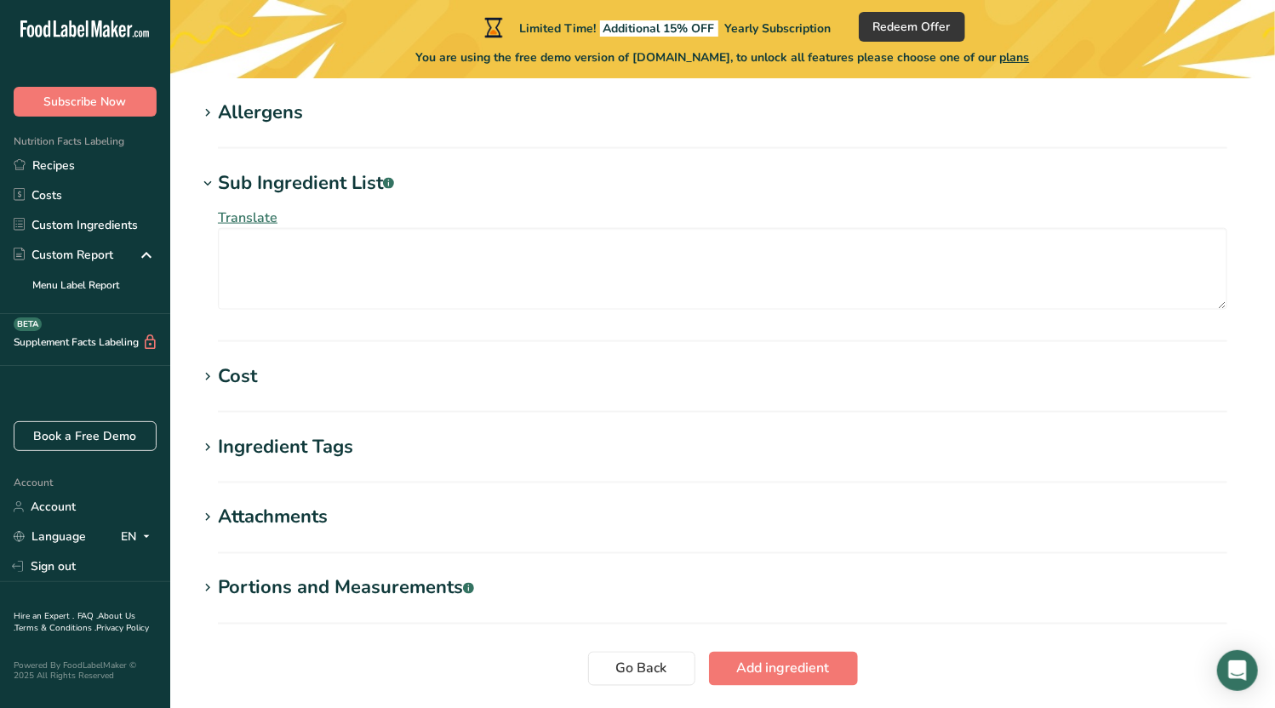
scroll to position [948, 0]
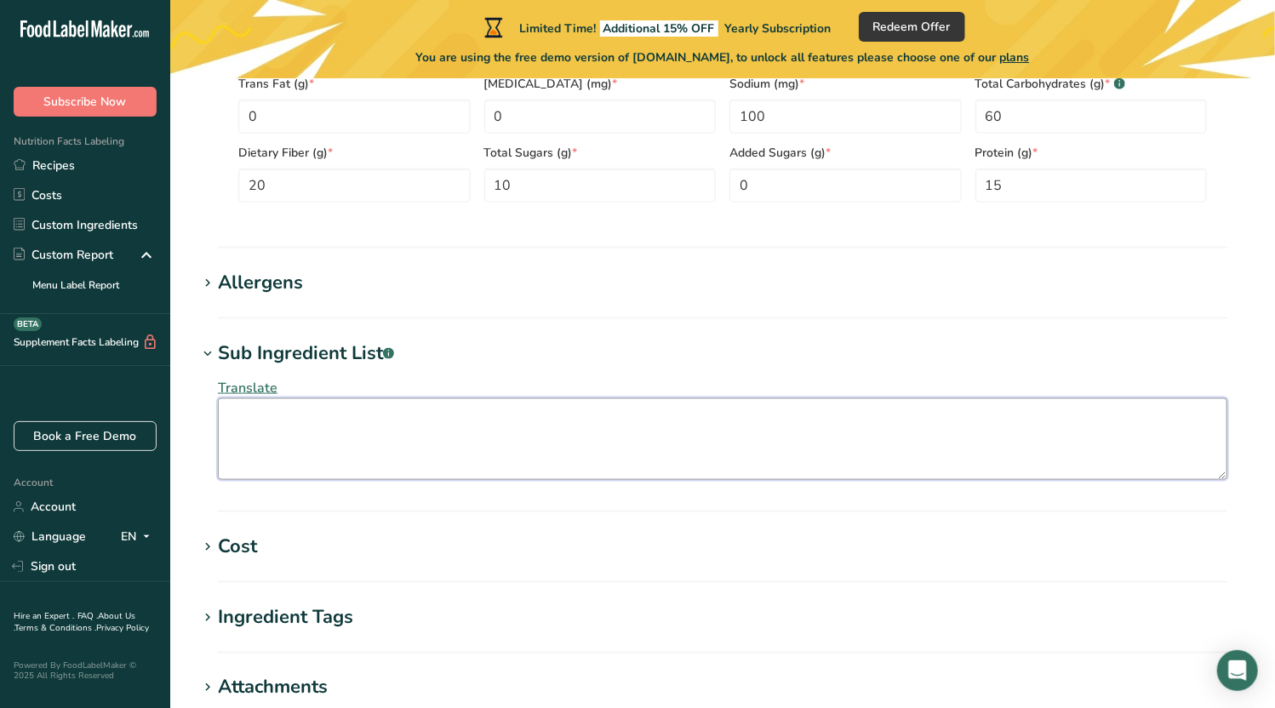
click at [463, 421] on textarea at bounding box center [723, 439] width 1010 height 82
type textarea "I"
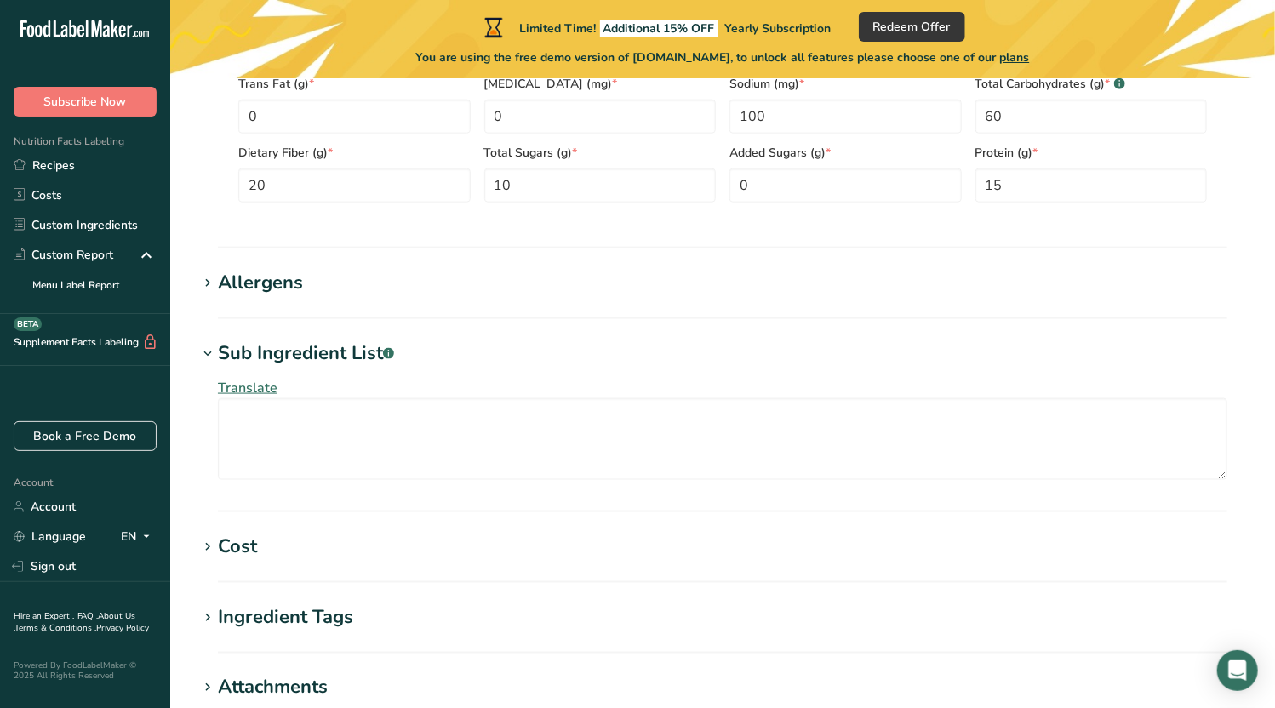
click at [207, 352] on icon at bounding box center [207, 354] width 15 height 24
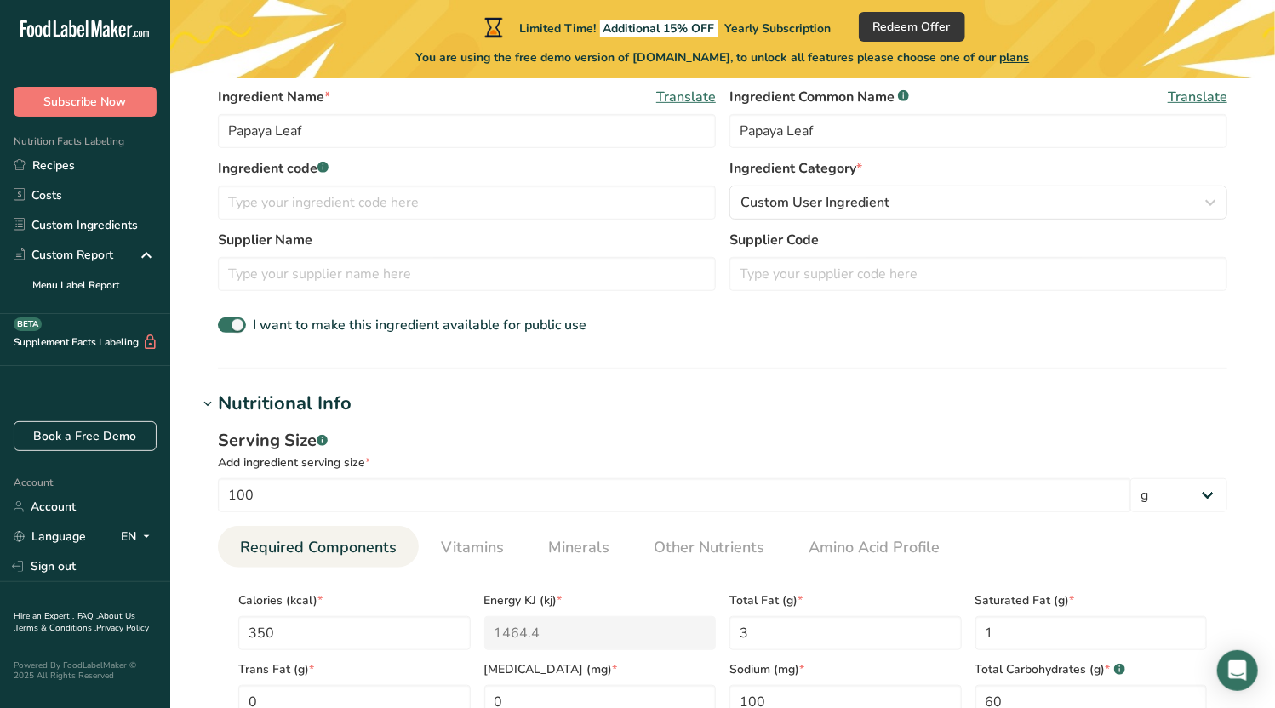
scroll to position [352, 0]
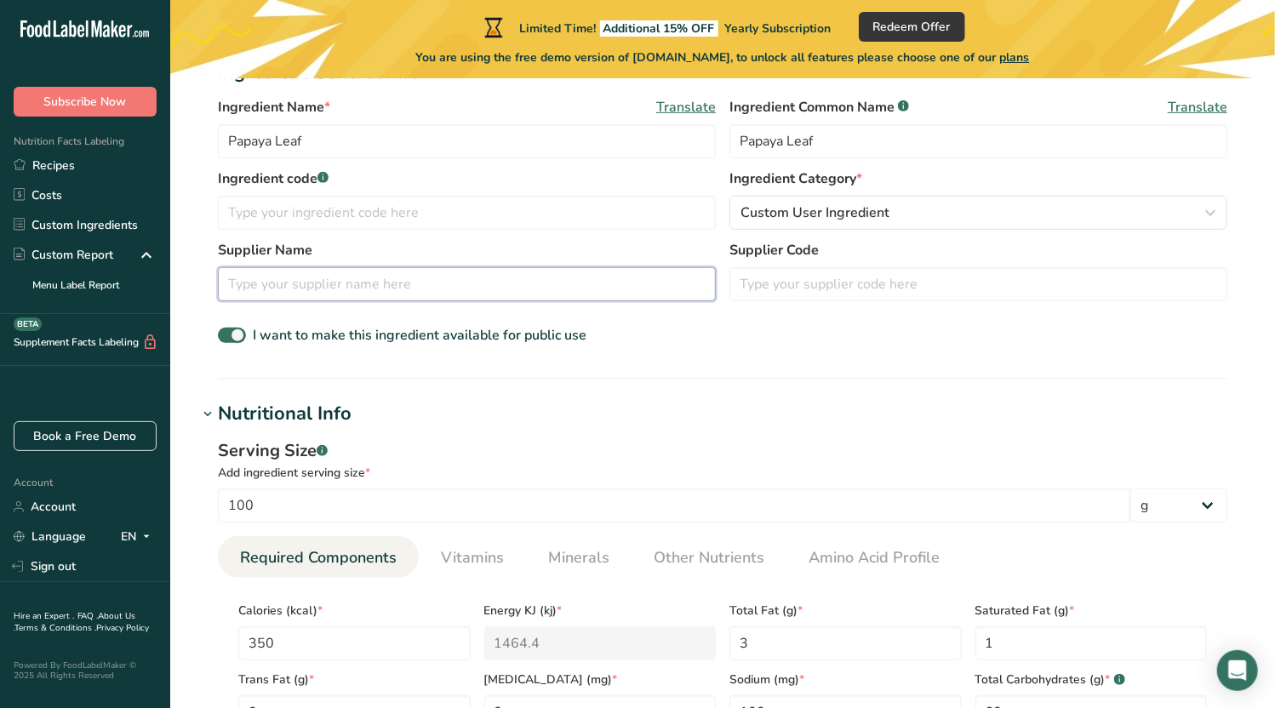
click at [468, 284] on input "text" at bounding box center [467, 284] width 498 height 34
type input "Medikonda Nutrients"
click at [814, 333] on div "I want to make this ingredient available for public use" at bounding box center [723, 336] width 1010 height 22
click at [851, 140] on input "Papaya Leaf" at bounding box center [979, 141] width 498 height 34
type input "Papaya Leaf"
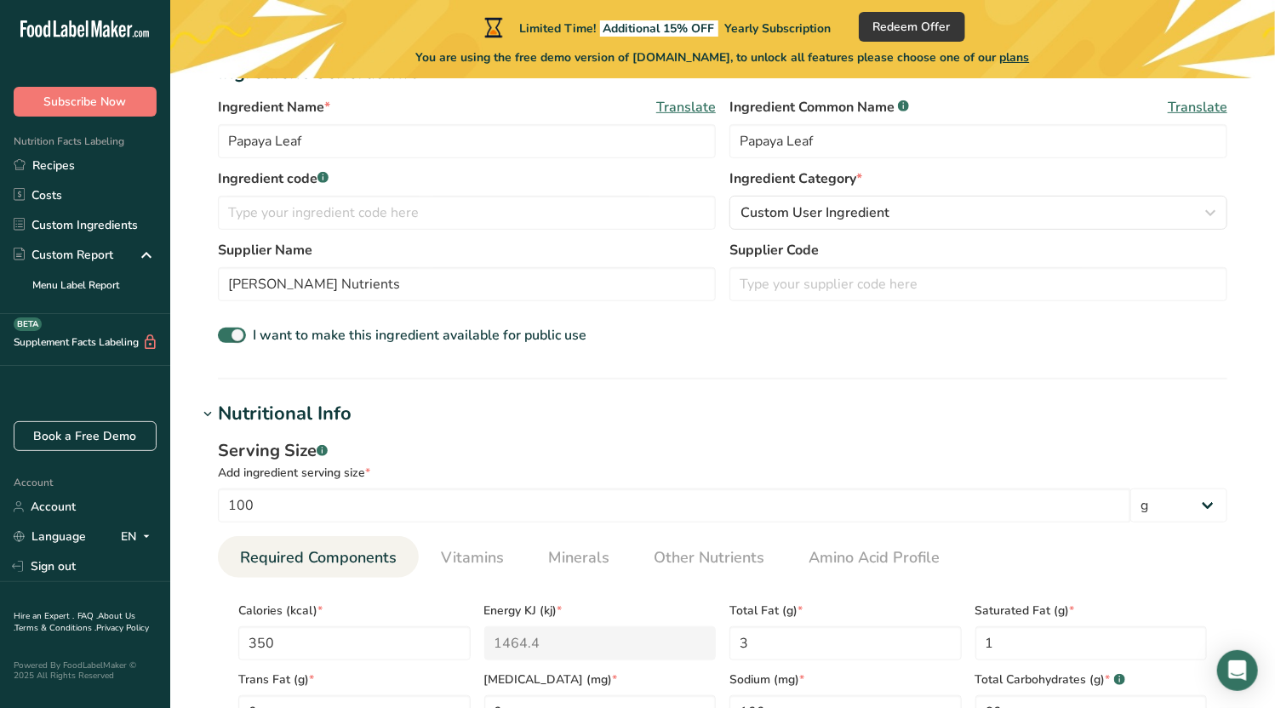
click at [736, 358] on section "Ingredient General Info Ingredient Name * Translate Papaya Leaf Ingredient Comm…" at bounding box center [723, 219] width 1051 height 321
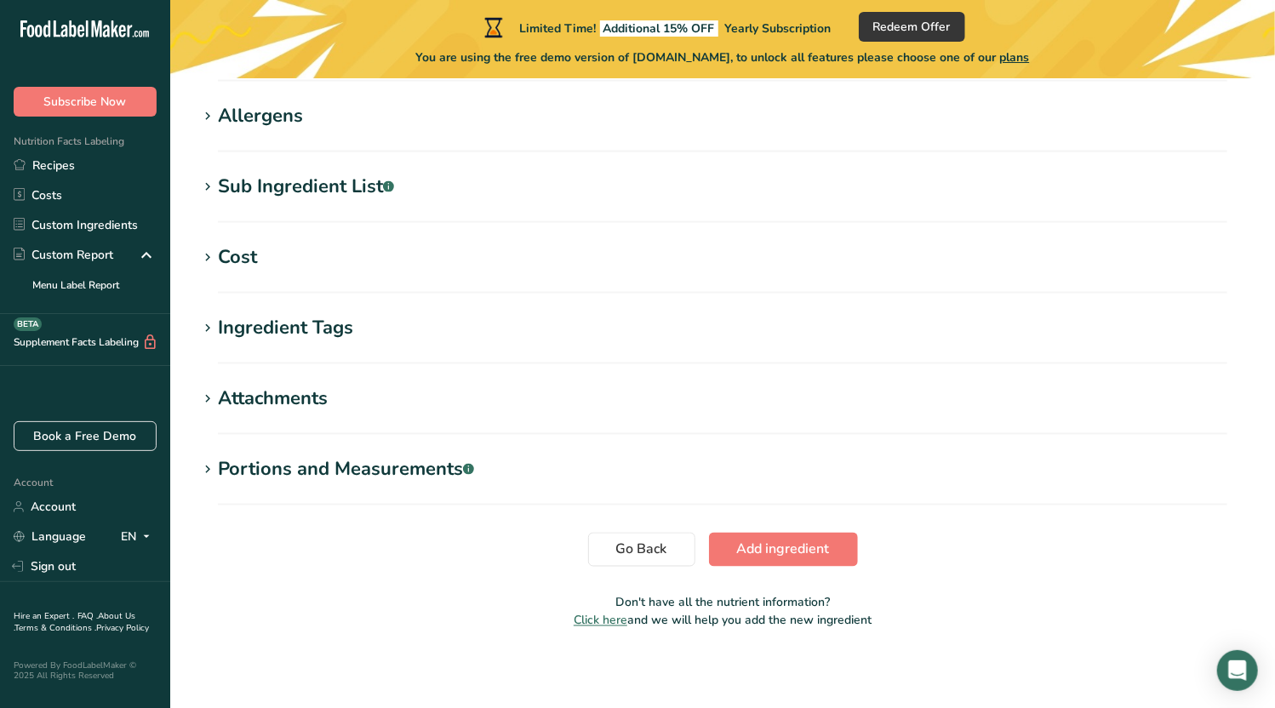
scroll to position [1119, 0]
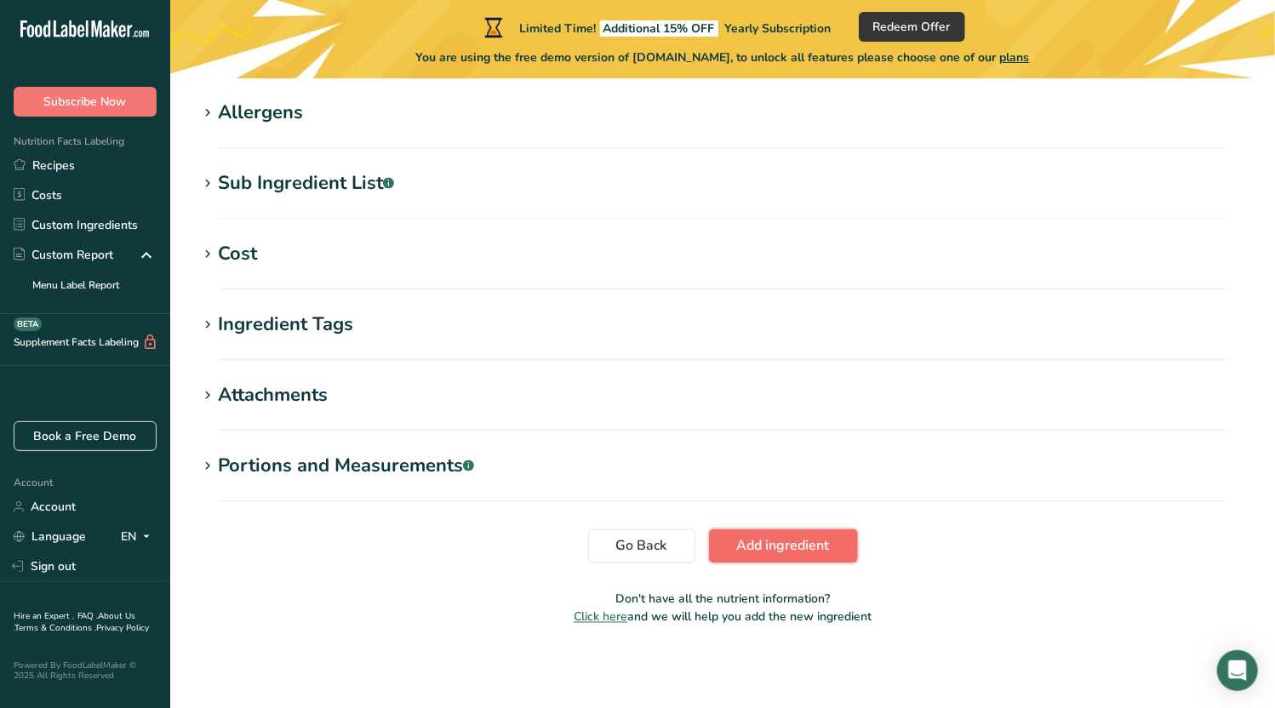
click at [799, 538] on span "Add ingredient" at bounding box center [783, 546] width 93 height 20
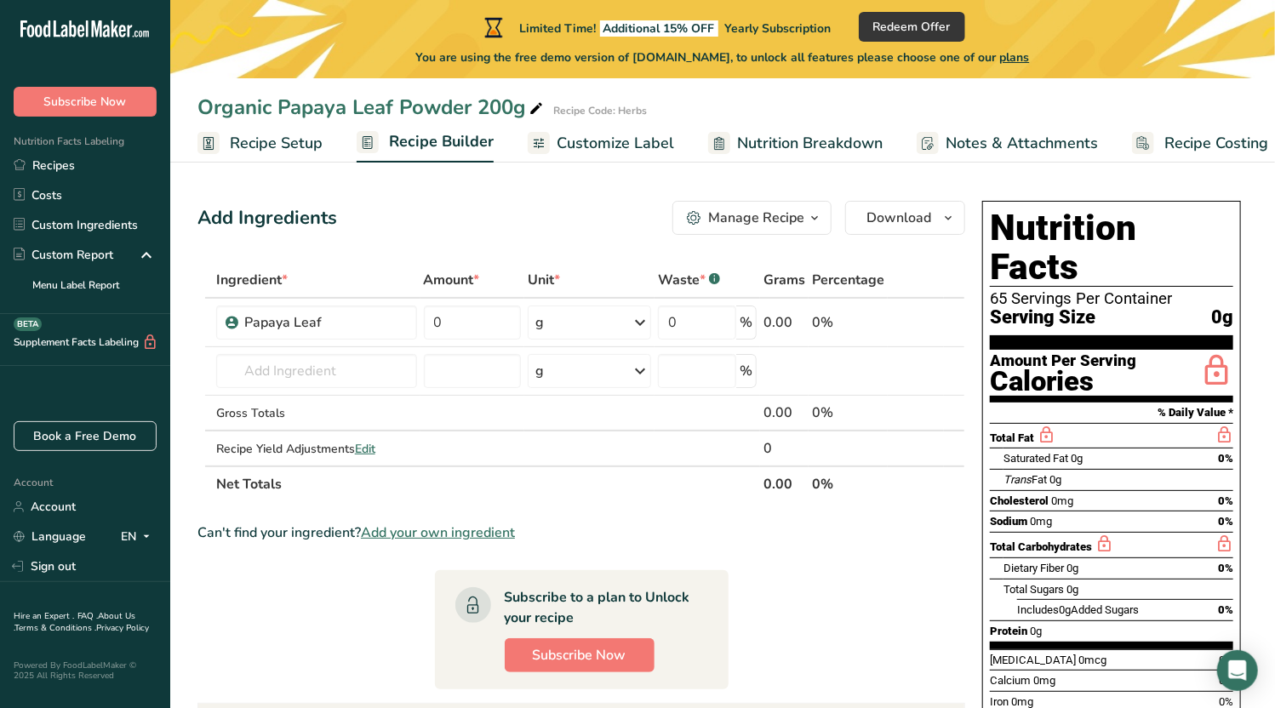
click at [749, 223] on div "Manage Recipe" at bounding box center [756, 218] width 96 height 20
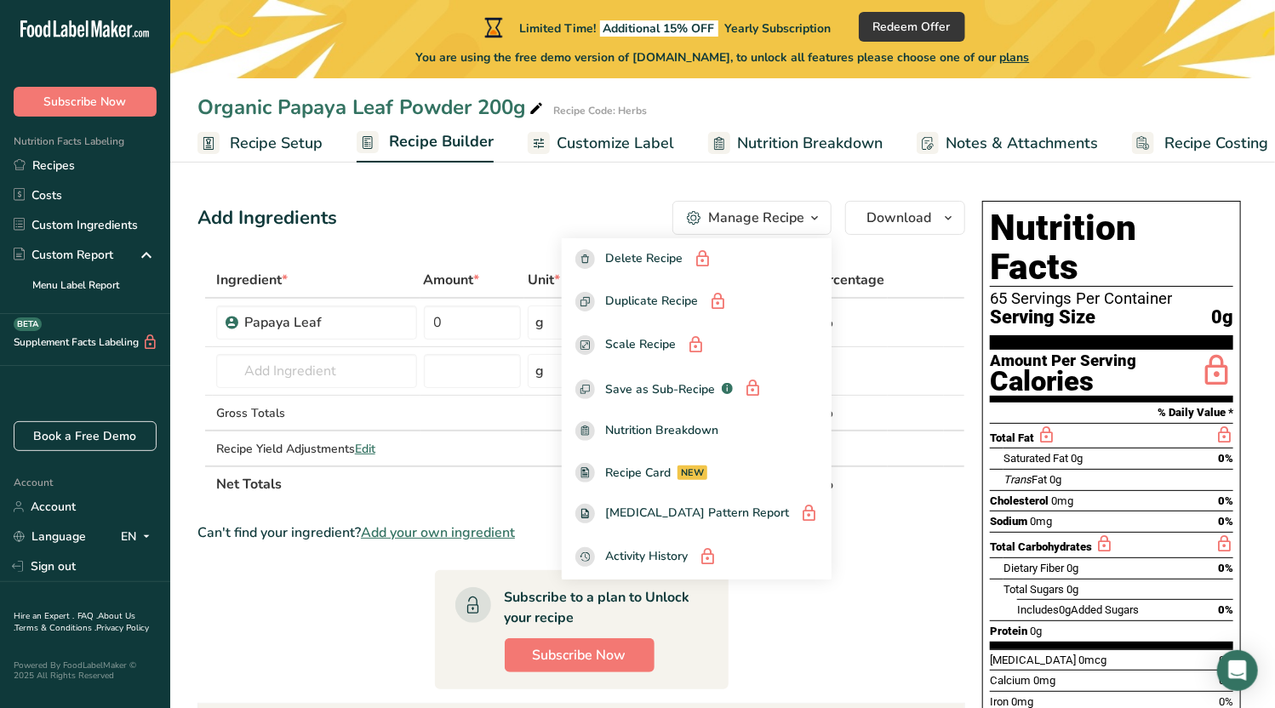
click at [817, 609] on section "Ingredient * Amount * Unit * Waste * .a-a{fill:#347362;}.b-a{fill:#fff;} Grams …" at bounding box center [582, 662] width 768 height 800
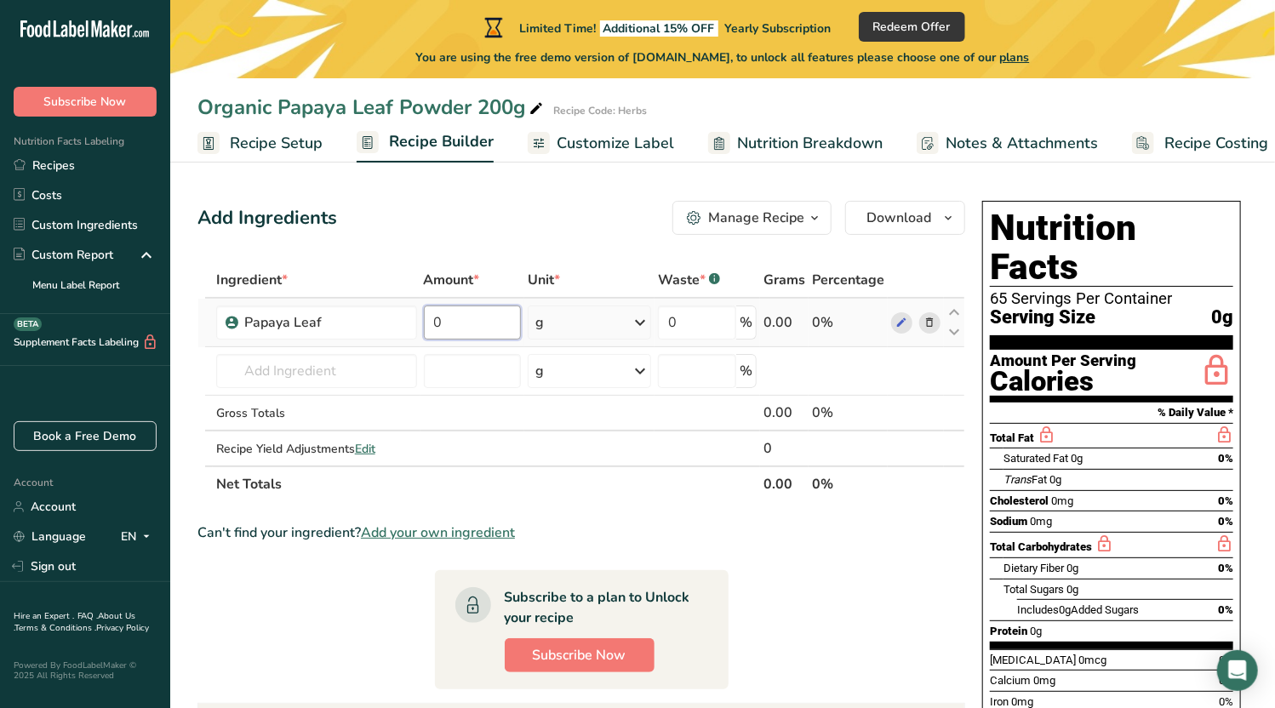
click at [466, 318] on input "0" at bounding box center [472, 323] width 97 height 34
click at [841, 517] on section "Ingredient * Amount * Unit * Waste * .a-a{fill:#347362;}.b-a{fill:#fff;} Grams …" at bounding box center [582, 662] width 768 height 800
click at [472, 320] on input "100" at bounding box center [470, 323] width 96 height 34
drag, startPoint x: 472, startPoint y: 320, endPoint x: 427, endPoint y: 319, distance: 44.3
click at [427, 319] on input "100" at bounding box center [470, 323] width 96 height 34
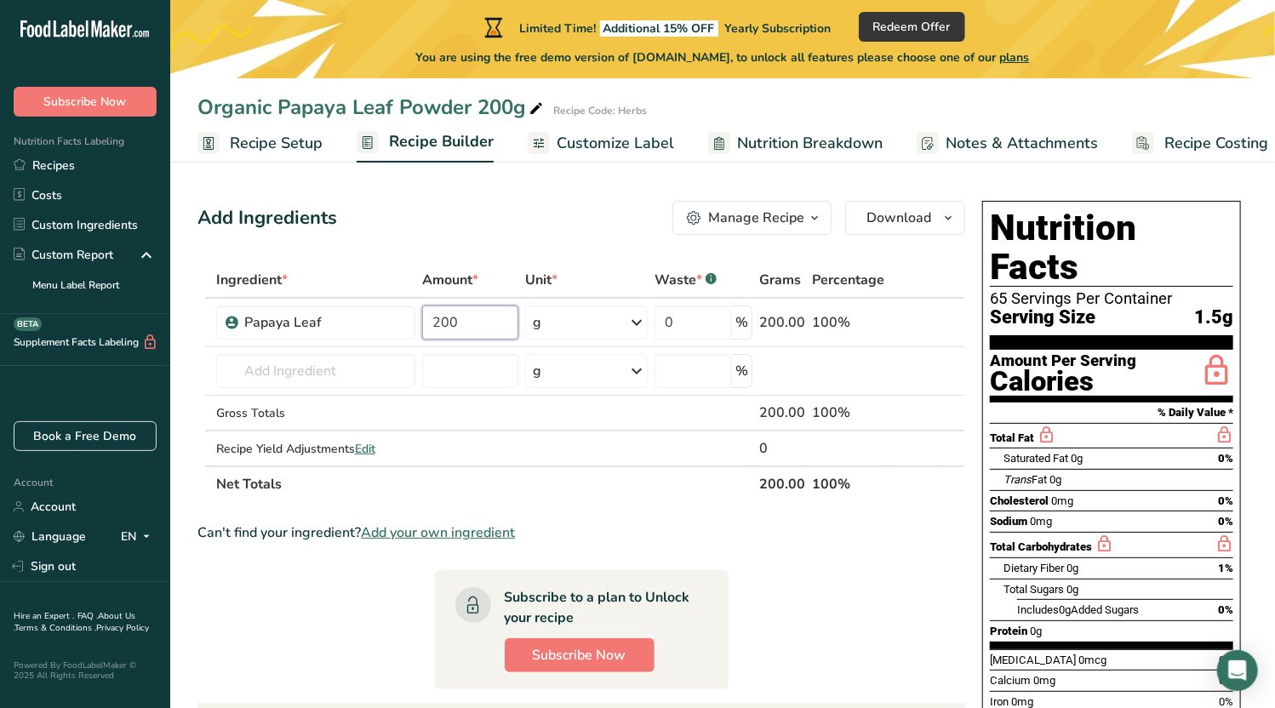
type input "200"
click at [623, 502] on section "Ingredient * Amount * Unit * Waste * .a-a{fill:#347362;}.b-a{fill:#fff;} Grams …" at bounding box center [582, 662] width 768 height 800
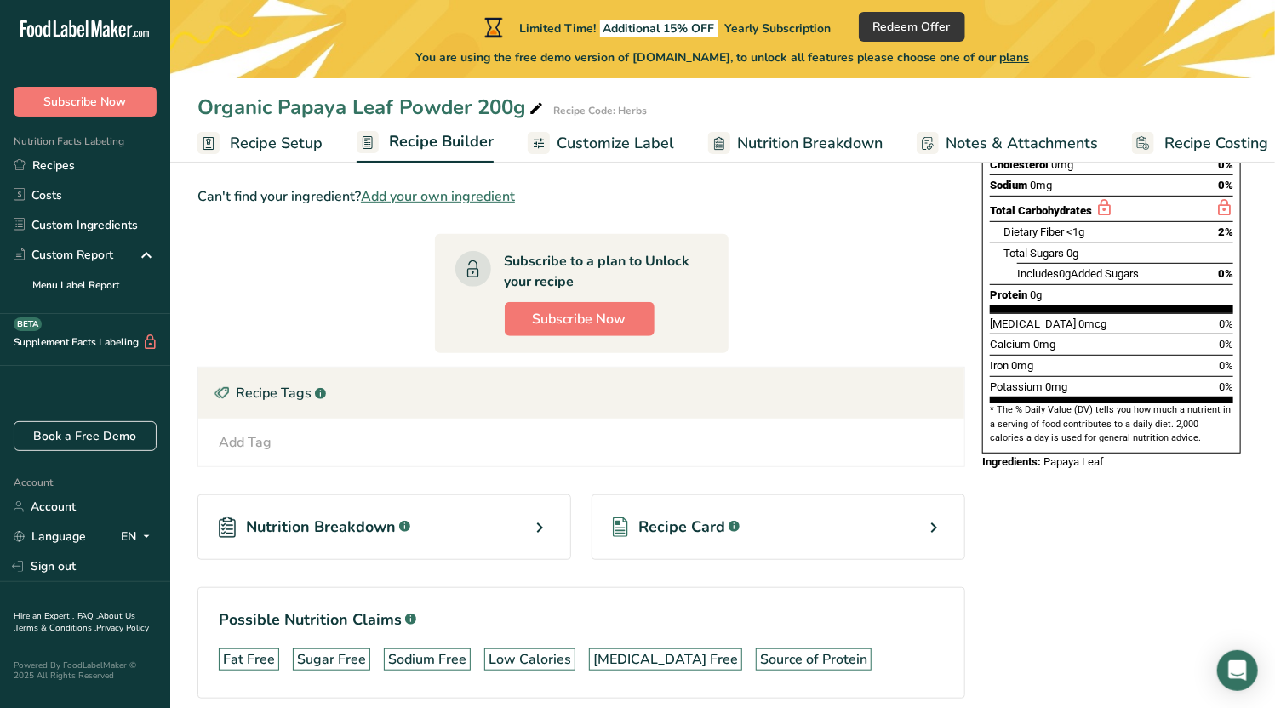
scroll to position [341, 0]
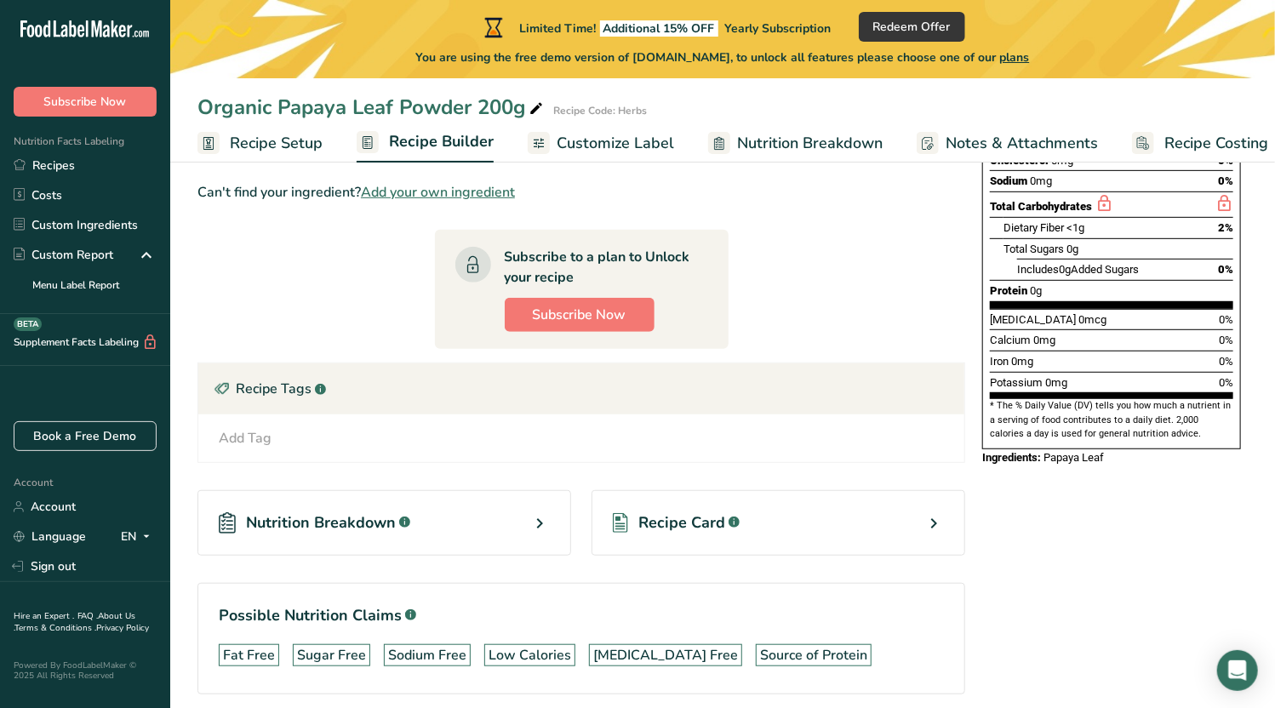
click at [791, 516] on div "Recipe Card .a-a{fill:#347362;}.b-a{fill:#fff;}" at bounding box center [779, 523] width 374 height 66
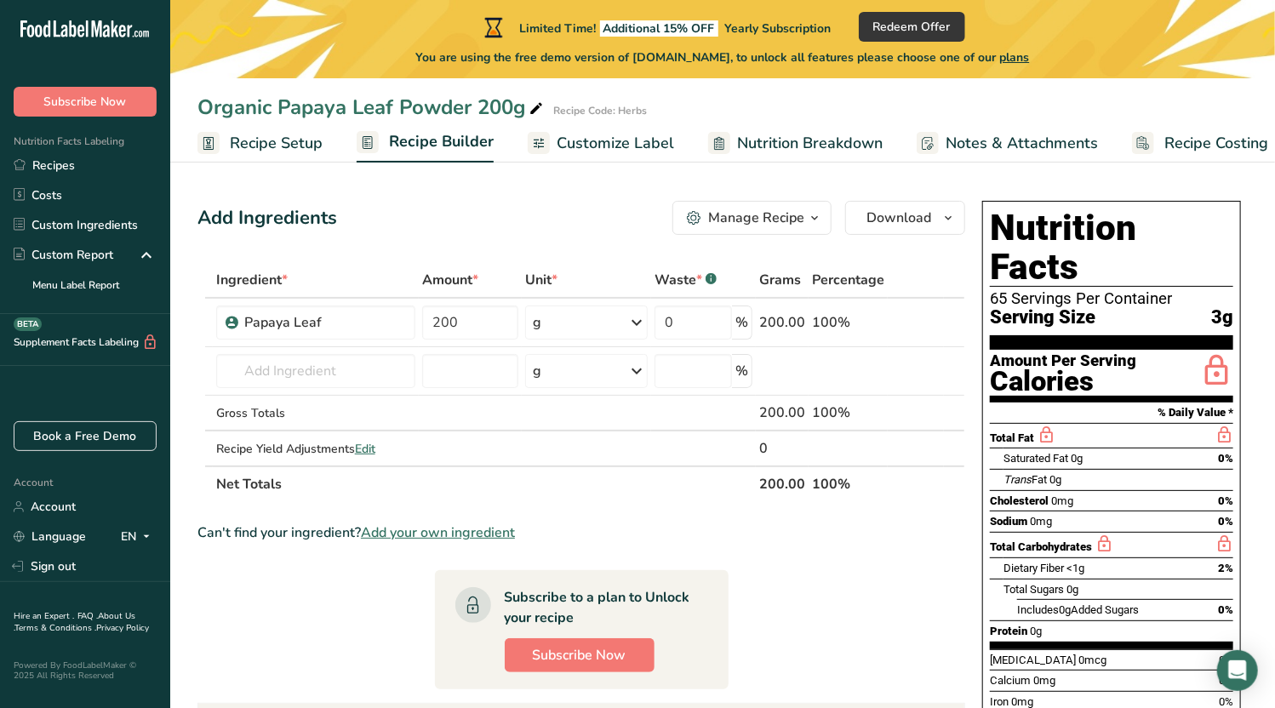
click at [86, 24] on icon at bounding box center [87, 28] width 3 height 17
click at [107, 35] on icon at bounding box center [106, 31] width 7 height 13
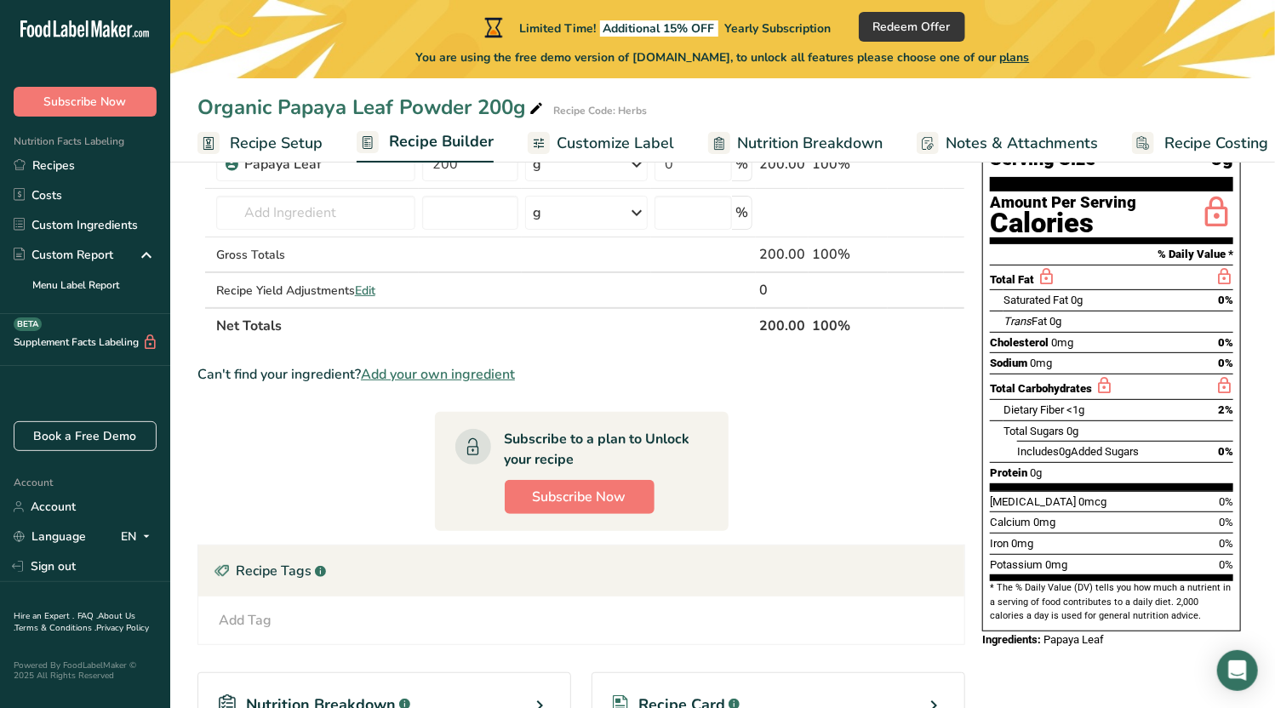
scroll to position [255, 0]
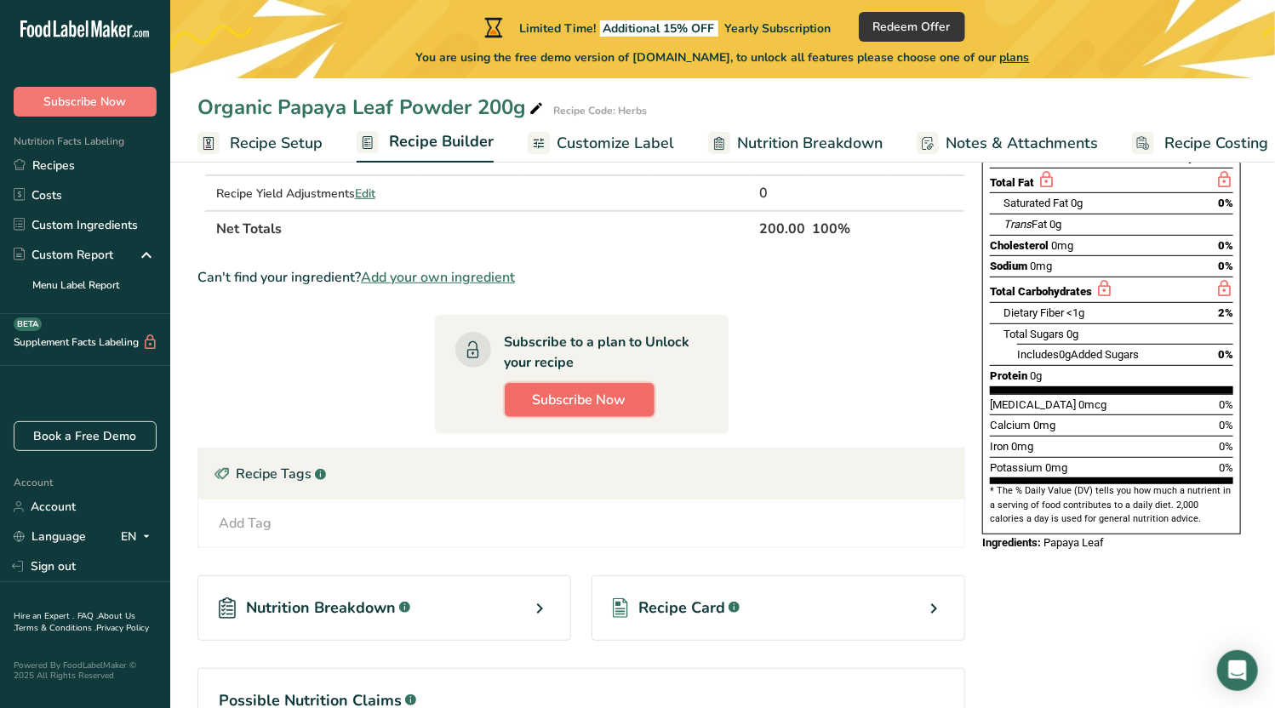
click at [584, 394] on span "Subscribe Now" at bounding box center [580, 400] width 94 height 20
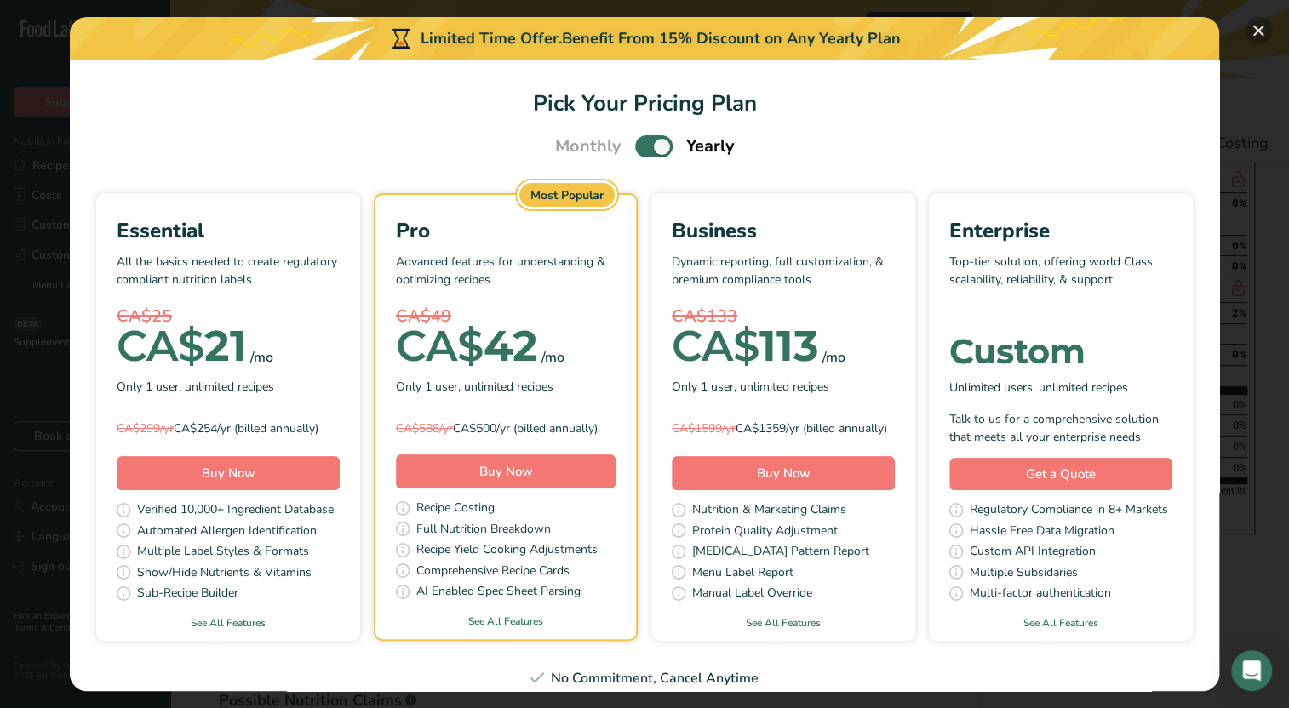
click at [1258, 26] on button "Pick Your Pricing Plan Modal" at bounding box center [1258, 30] width 27 height 27
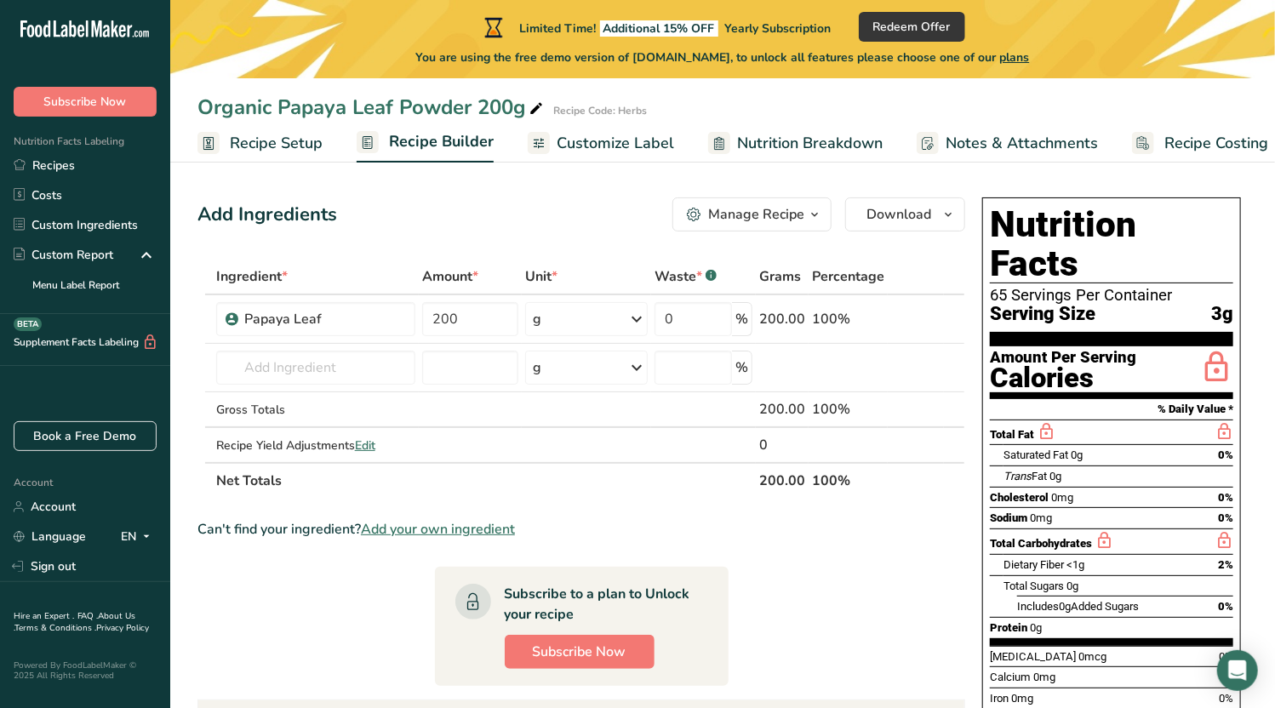
scroll to position [0, 0]
